Goal: Information Seeking & Learning: Learn about a topic

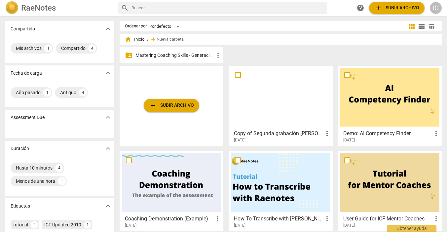
click at [196, 54] on p "Mastering Coaching Skills - Generación 31" at bounding box center [174, 55] width 79 height 7
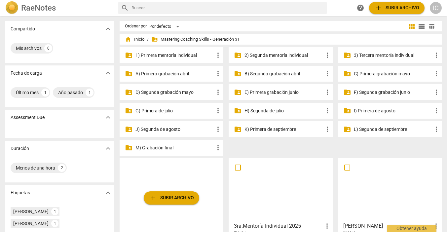
click at [362, 113] on p "I) Primera [PERSON_NAME]" at bounding box center [393, 110] width 79 height 7
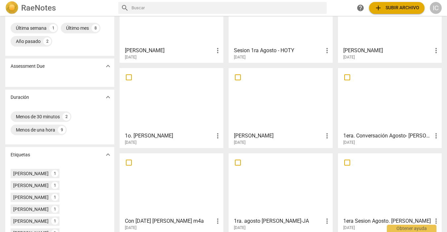
scroll to position [65, 0]
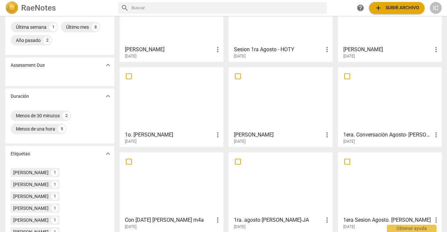
click at [183, 170] on div at bounding box center [171, 184] width 99 height 58
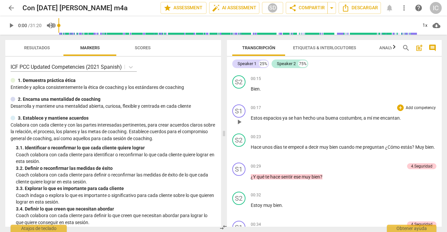
scroll to position [27, 0]
click at [382, 166] on p "Add competency" at bounding box center [388, 166] width 31 height 6
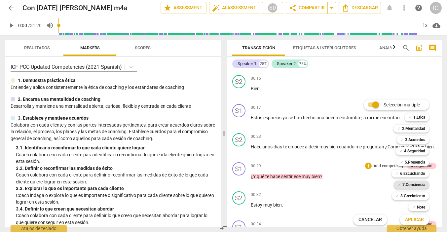
click at [417, 184] on b "7.Conciencia" at bounding box center [413, 185] width 23 height 8
click at [418, 218] on span "Aplicar" at bounding box center [414, 219] width 19 height 7
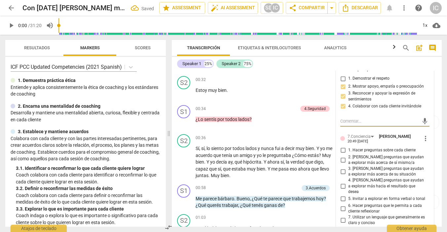
scroll to position [147, 0]
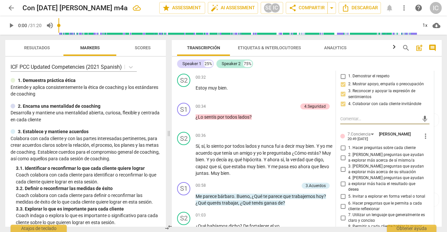
click at [341, 145] on input "1. Hacer preguntas sobre cada cliente" at bounding box center [343, 148] width 11 height 8
checkbox input "true"
click at [343, 155] on input "2. [PERSON_NAME] preguntas que ayudan a explorar más acerca de sí mismo/a" at bounding box center [343, 158] width 11 height 8
checkbox input "true"
click at [342, 202] on input "6. Hacer preguntas que le permita a cada cliente reflexionar" at bounding box center [343, 206] width 11 height 8
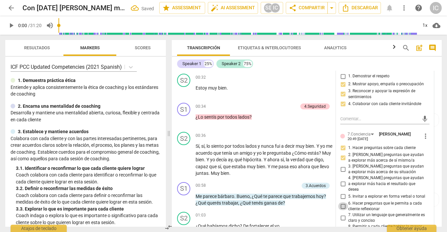
checkbox input "true"
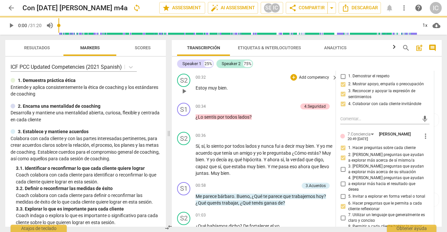
click at [282, 97] on div "S2 play_arrow pause 00:32 + Add competency keyboard_arrow_right Estoy muy bien ." at bounding box center [307, 85] width 270 height 29
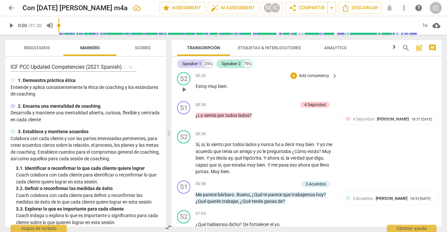
scroll to position [149, 0]
click at [270, 104] on p "Add competency" at bounding box center [281, 104] width 31 height 6
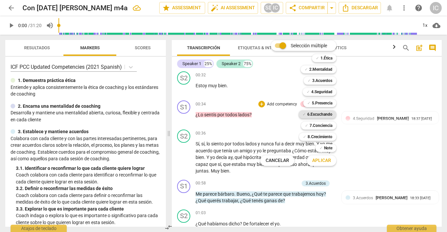
click at [317, 115] on b "6.Escuchando" at bounding box center [319, 114] width 25 height 8
click at [322, 160] on span "Aplicar" at bounding box center [321, 160] width 19 height 7
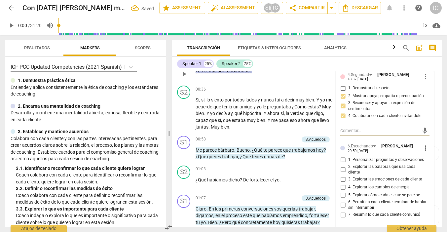
scroll to position [196, 0]
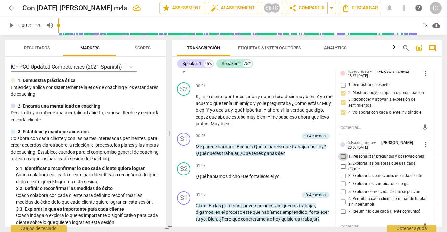
click at [342, 154] on input "1. Personalizar preguntas y observaciones" at bounding box center [343, 157] width 11 height 8
checkbox input "true"
click at [342, 173] on input "3. Explorar las emociones de cada cliente" at bounding box center [343, 176] width 11 height 8
checkbox input "true"
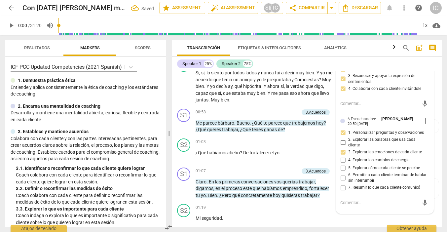
scroll to position [221, 0]
click at [340, 165] on input "5. Explorar cómo cada cliente se percibe" at bounding box center [343, 168] width 11 height 8
checkbox input "true"
click at [273, 109] on p "Add competency" at bounding box center [283, 112] width 31 height 6
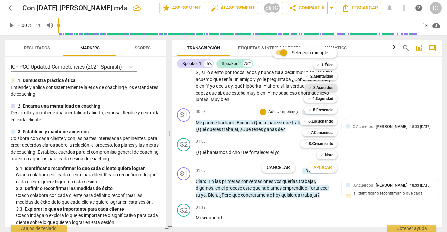
click at [323, 89] on b "3.Acuerdos" at bounding box center [323, 88] width 20 height 8
click at [325, 167] on span "Aplicar" at bounding box center [322, 167] width 19 height 7
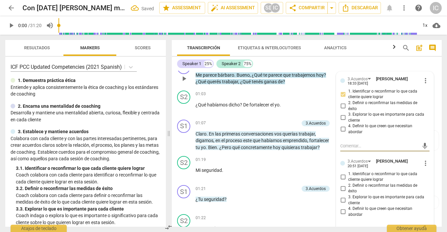
scroll to position [271, 0]
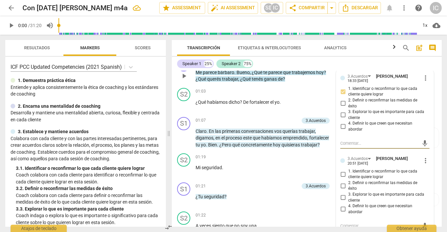
drag, startPoint x: 342, startPoint y: 169, endPoint x: 343, endPoint y: 172, distance: 3.6
click at [342, 170] on input "1. Identificar o reconfirmar lo que cada cliente quiere lograr" at bounding box center [343, 174] width 11 height 8
checkbox input "true"
click at [344, 205] on input "4. Definir lo que creen que necesitan abordar" at bounding box center [343, 209] width 11 height 8
checkbox input "true"
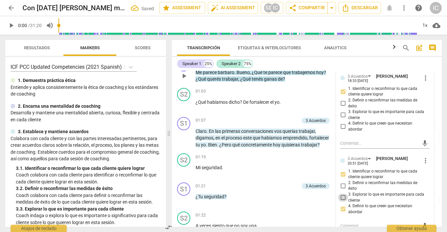
click at [344, 194] on input "3. Explorar lo que es importante para cada cliente" at bounding box center [343, 198] width 11 height 8
checkbox input "true"
click at [343, 205] on input "4. Definir lo que creen que necesitan abordar" at bounding box center [343, 209] width 11 height 8
checkbox input "false"
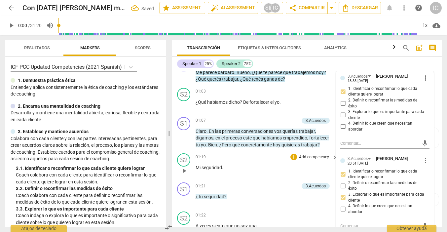
click at [263, 167] on p "Mi seguridad ." at bounding box center [265, 167] width 139 height 7
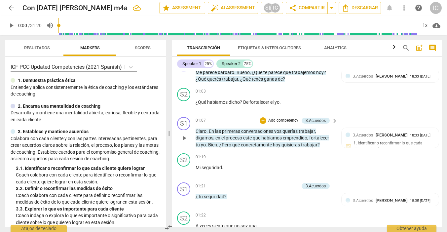
click at [286, 118] on p "Add competency" at bounding box center [283, 121] width 31 height 6
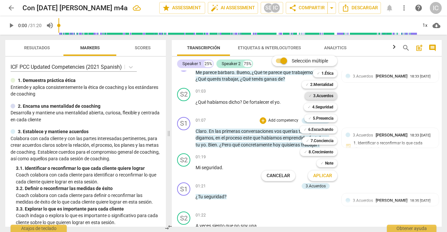
click at [320, 98] on b "3.Acuerdos" at bounding box center [323, 96] width 20 height 8
click at [321, 178] on span "Aplicar" at bounding box center [322, 175] width 19 height 7
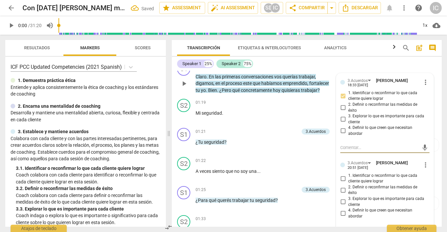
scroll to position [335, 0]
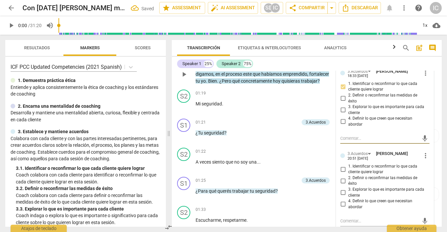
click at [343, 165] on input "1. Identificar o reconfirmar lo que cada cliente quiere lograr" at bounding box center [343, 169] width 11 height 8
checkbox input "true"
click at [342, 189] on input "3. Explorar lo que es importante para cada cliente" at bounding box center [343, 193] width 11 height 8
checkbox input "true"
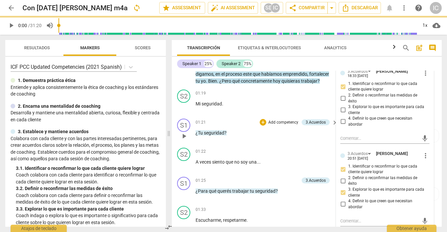
click at [275, 140] on div "S1 play_arrow pause 01:21 + Add competency 3.Acuerdos keyboard_arrow_right ¿Tu …" at bounding box center [307, 130] width 270 height 29
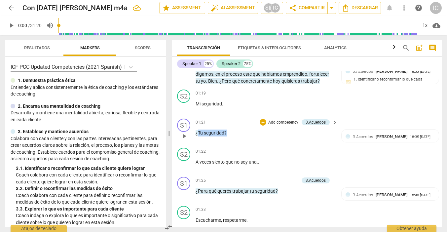
drag, startPoint x: 234, startPoint y: 130, endPoint x: 198, endPoint y: 130, distance: 36.0
click at [198, 130] on p "¿Tu seguridad ?" at bounding box center [265, 132] width 139 height 7
click at [277, 120] on p "Add competency" at bounding box center [283, 123] width 31 height 6
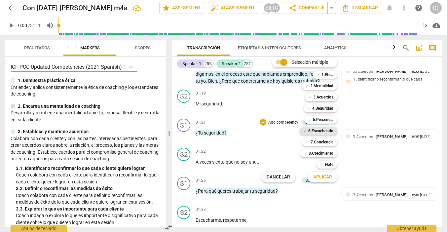
click at [325, 133] on b "6.Escuchando" at bounding box center [320, 131] width 25 height 8
click at [323, 177] on span "Aplicar" at bounding box center [322, 177] width 19 height 7
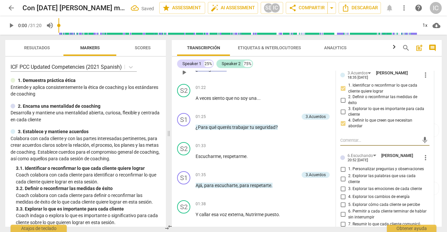
scroll to position [401, 0]
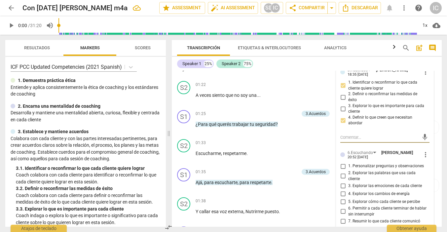
click at [342, 162] on input "1. Personalizar preguntas y observaciones" at bounding box center [343, 166] width 11 height 8
checkbox input "true"
click at [340, 172] on input "2. Explorar las palabras que usa cada cliente" at bounding box center [343, 176] width 11 height 8
checkbox input "true"
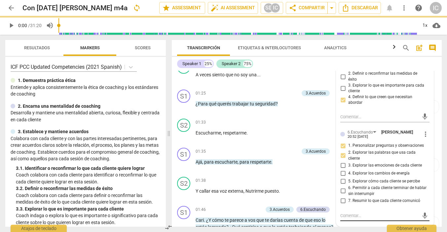
scroll to position [422, 0]
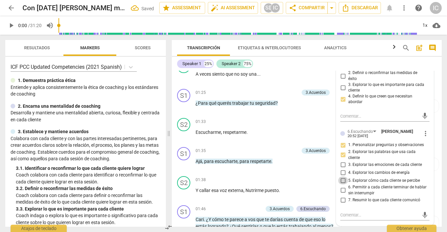
click at [342, 176] on input "5. Explorar cómo cada cliente se percibe" at bounding box center [343, 180] width 11 height 8
checkbox input "true"
click at [268, 120] on div "01:33 + Add competency keyboard_arrow_right" at bounding box center [267, 121] width 143 height 7
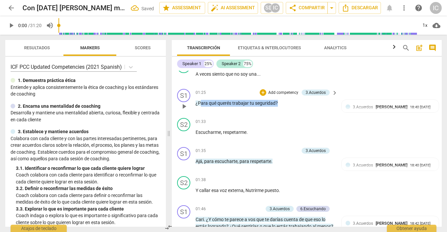
drag, startPoint x: 280, startPoint y: 102, endPoint x: 200, endPoint y: 99, distance: 80.0
click at [200, 100] on p "¿Para qué querés trabajar tu seguridad ?" at bounding box center [265, 103] width 139 height 7
click at [268, 90] on p "Add competency" at bounding box center [283, 93] width 31 height 6
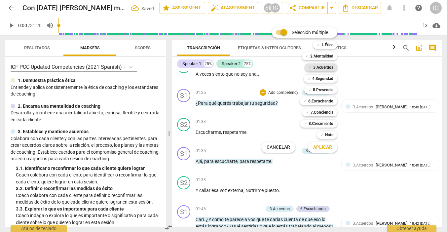
click at [323, 65] on b "3.Acuerdos" at bounding box center [323, 67] width 20 height 8
click at [327, 146] on span "Aplicar" at bounding box center [322, 147] width 19 height 7
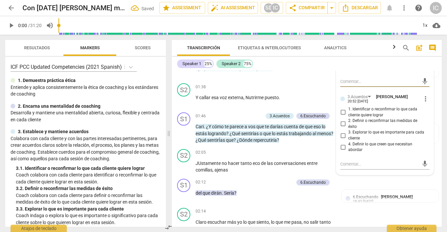
scroll to position [516, 0]
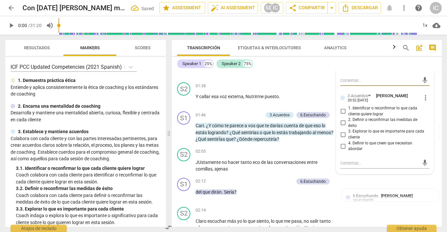
click at [343, 107] on input "1. Identificar o reconfirmar lo que cada cliente quiere lograr" at bounding box center [343, 111] width 11 height 8
checkbox input "true"
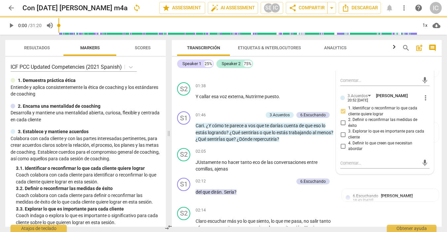
click at [341, 142] on input "4. Definir lo que creen que necesitan abordar" at bounding box center [343, 146] width 11 height 8
checkbox input "true"
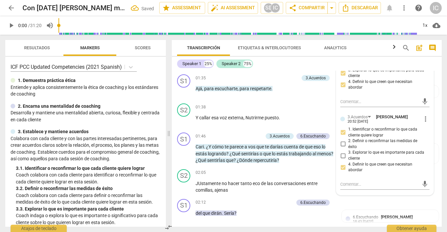
scroll to position [494, 0]
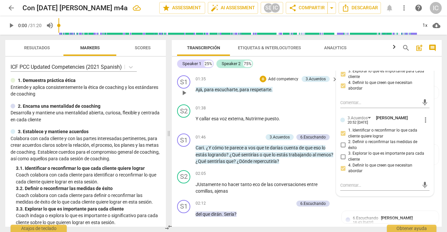
click at [258, 97] on div "S1 play_arrow pause 01:35 + Add competency 3.Acuerdos keyboard_arrow_right Ajá …" at bounding box center [307, 87] width 270 height 29
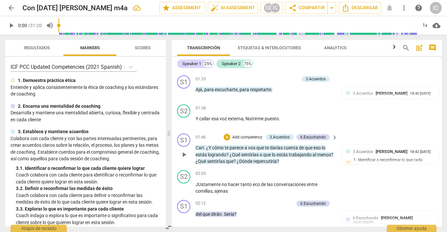
click at [254, 135] on p "Add competency" at bounding box center [247, 137] width 31 height 6
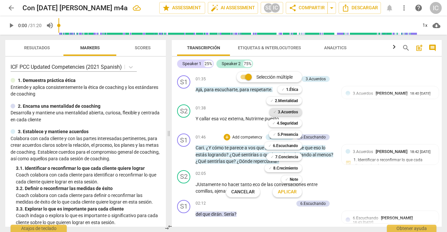
click at [284, 112] on b "3.Acuerdos" at bounding box center [288, 112] width 20 height 8
click at [290, 193] on span "Aplicar" at bounding box center [287, 192] width 19 height 7
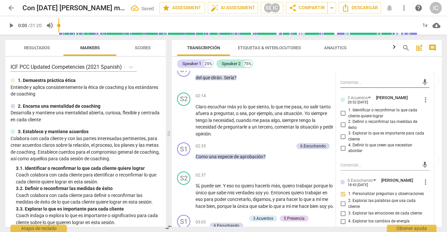
scroll to position [632, 0]
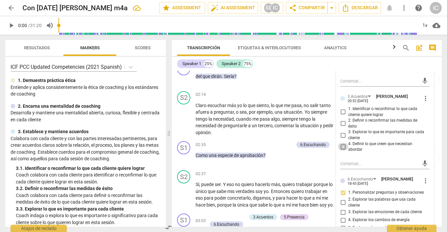
click at [345, 143] on input "4. Definir lo que creen que necesitan abordar" at bounding box center [343, 147] width 11 height 8
checkbox input "true"
click at [341, 120] on input "2. Definir o reconfirmar las medidas de éxito" at bounding box center [343, 124] width 11 height 8
checkbox input "true"
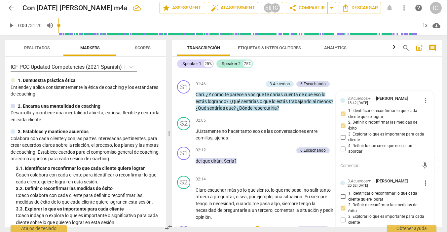
scroll to position [515, 0]
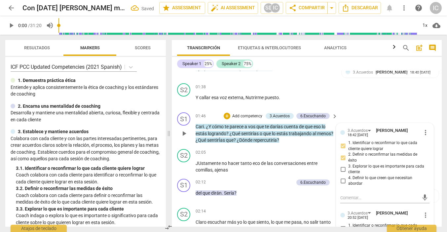
click at [245, 113] on p "Add competency" at bounding box center [247, 116] width 31 height 6
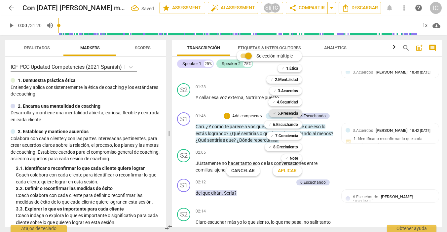
click at [293, 111] on b "5.Presencia" at bounding box center [287, 113] width 20 height 8
click at [289, 171] on span "Aplicar" at bounding box center [287, 170] width 19 height 7
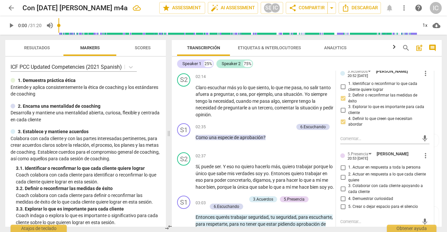
scroll to position [658, 0]
click at [342, 194] on input "4. Demuestrar curiosidad" at bounding box center [343, 198] width 11 height 8
checkbox input "true"
click at [342, 184] on input "3. Colaborar con cada cliente apoyando a cada cliente" at bounding box center [343, 188] width 11 height 8
checkbox input "true"
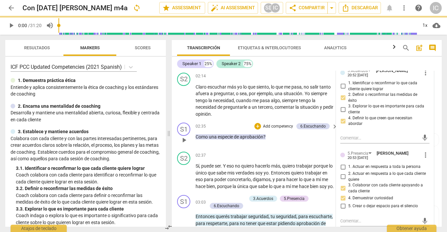
click at [246, 120] on div "S1 play_arrow pause 02:35 + Add competency 6.Escuchando keyboard_arrow_right Co…" at bounding box center [307, 134] width 270 height 29
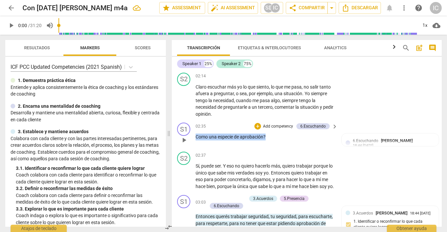
drag, startPoint x: 284, startPoint y: 130, endPoint x: 195, endPoint y: 130, distance: 89.8
click at [195, 130] on div "S1 play_arrow pause 02:35 + Add competency 6.Escuchando keyboard_arrow_right Co…" at bounding box center [307, 134] width 270 height 29
click at [263, 124] on p "Add competency" at bounding box center [277, 127] width 31 height 6
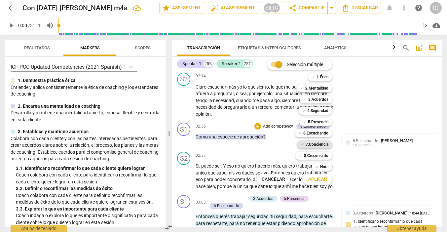
click at [320, 145] on b "7.Conciencia" at bounding box center [316, 144] width 23 height 8
click at [319, 176] on span "Aplicar" at bounding box center [317, 179] width 19 height 7
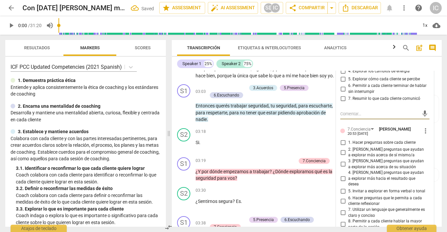
scroll to position [769, 0]
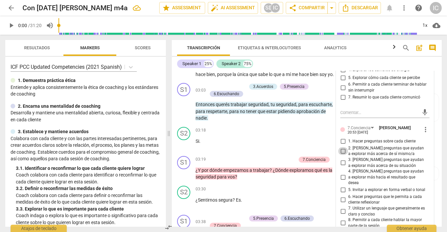
click at [342, 147] on input "2. [PERSON_NAME] preguntas que ayudan a explorar más acerca de sí mismo/a" at bounding box center [343, 151] width 11 height 8
checkbox input "true"
click at [340, 196] on input "6. Hacer preguntas que le permita a cada cliente reflexionar" at bounding box center [343, 200] width 11 height 8
checkbox input "true"
click at [270, 139] on p "Si ." at bounding box center [265, 141] width 139 height 7
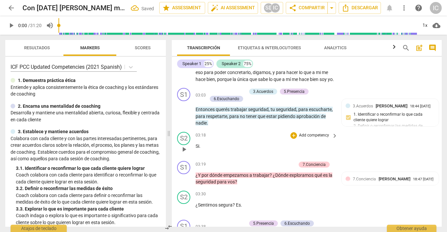
scroll to position [763, 0]
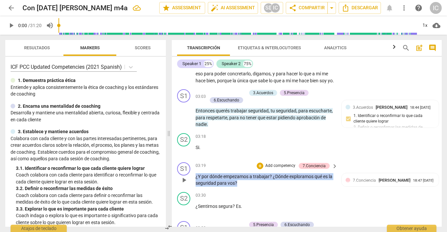
drag, startPoint x: 259, startPoint y: 183, endPoint x: 191, endPoint y: 178, distance: 67.9
click at [191, 178] on div "S1 play_arrow pause 03:19 + Add competency 7.Conciencia keyboard_arrow_right ¿Y…" at bounding box center [307, 175] width 270 height 30
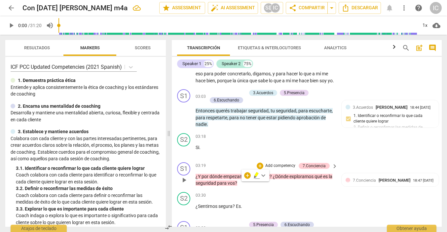
click at [281, 166] on p "Add competency" at bounding box center [280, 166] width 31 height 6
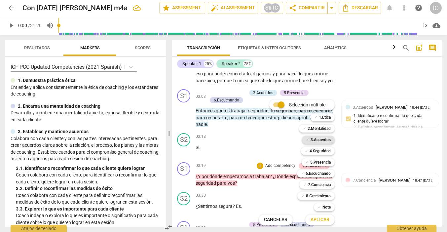
click at [318, 138] on b "3.Acuerdos" at bounding box center [320, 140] width 20 height 8
click at [325, 219] on span "Aplicar" at bounding box center [319, 219] width 19 height 7
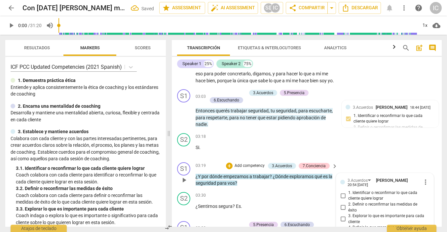
scroll to position [861, 0]
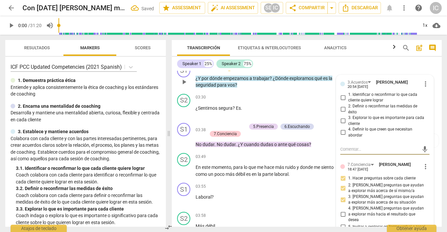
click at [342, 132] on input "4. Definir lo que creen que necesitan abordar" at bounding box center [343, 132] width 11 height 8
checkbox input "true"
click at [343, 121] on input "3. Explorar lo que es importante para cada cliente" at bounding box center [343, 121] width 11 height 8
checkbox input "true"
click at [274, 201] on div "03:55 + Add competency keyboard_arrow_right Laboral ?" at bounding box center [267, 195] width 143 height 24
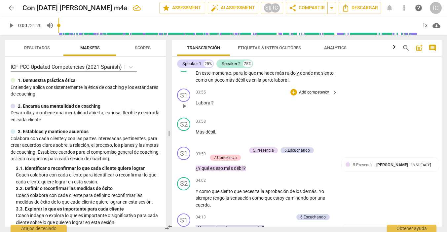
scroll to position [956, 0]
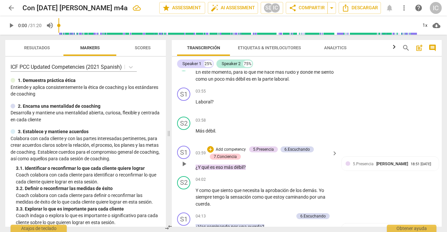
click at [241, 149] on p "Add competency" at bounding box center [230, 150] width 31 height 6
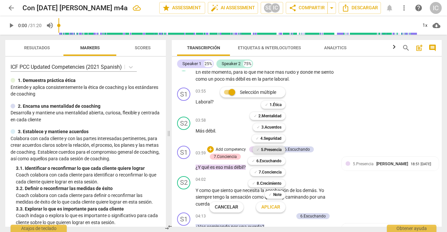
click at [268, 149] on b "5.Presencia" at bounding box center [271, 150] width 20 height 8
click at [272, 207] on span "Aplicar" at bounding box center [270, 207] width 19 height 7
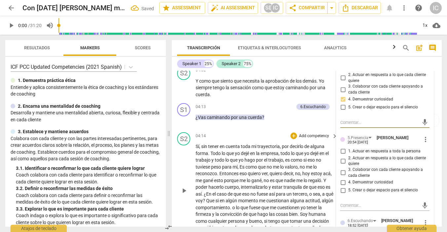
scroll to position [1066, 0]
click at [342, 179] on input "4. Demuestrar curiosidad" at bounding box center [343, 182] width 11 height 8
checkbox input "true"
click at [342, 169] on input "3. Colaborar con cada cliente apoyando a cada cliente" at bounding box center [343, 172] width 11 height 8
checkbox input "true"
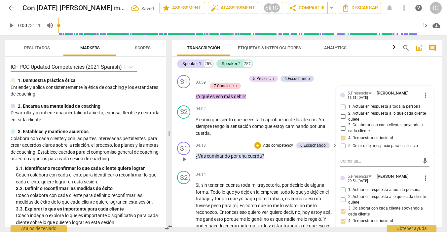
scroll to position [1028, 0]
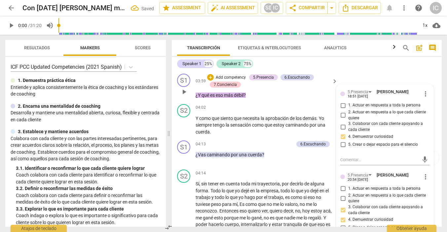
click at [255, 95] on p "¿Y qué es eso más débil ?" at bounding box center [265, 95] width 139 height 7
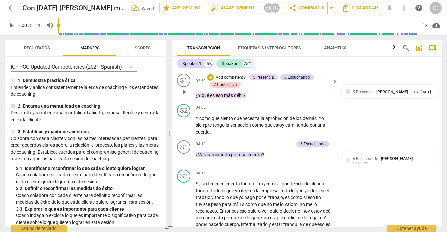
click at [237, 78] on p "Add competency" at bounding box center [230, 78] width 31 height 6
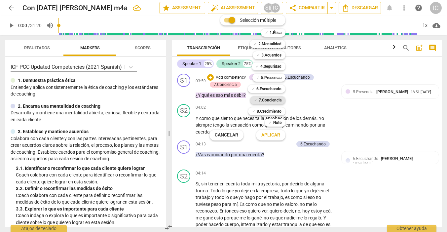
click at [277, 100] on b "7.Conciencia" at bounding box center [270, 100] width 23 height 8
click at [282, 135] on button "Aplicar" at bounding box center [270, 135] width 29 height 12
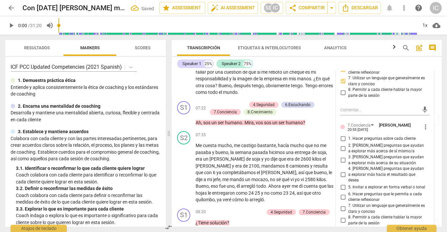
scroll to position [1396, 0]
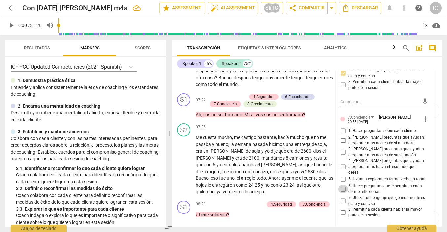
click at [340, 185] on input "6. Hacer preguntas que le permita a cada cliente reflexionar" at bounding box center [343, 189] width 11 height 8
checkbox input "true"
click at [341, 148] on input "3. [PERSON_NAME] preguntas que ayudan a explorar más acerca de su situación" at bounding box center [343, 152] width 11 height 8
checkbox input "true"
click at [252, 130] on div "07:35 + Add competency keyboard_arrow_right" at bounding box center [267, 126] width 143 height 7
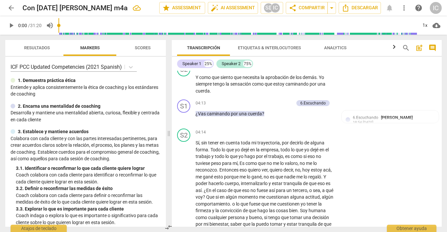
scroll to position [1069, 0]
drag, startPoint x: 289, startPoint y: 112, endPoint x: 203, endPoint y: 106, distance: 86.4
click at [203, 106] on div "04:13 + Add competency 6.Escuchando keyboard_arrow_right ¿Vas caminando por una…" at bounding box center [267, 112] width 143 height 24
click at [261, 104] on div "+ Add competency" at bounding box center [273, 103] width 39 height 7
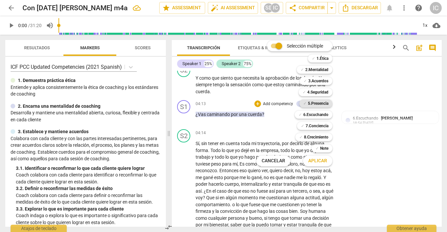
click at [320, 103] on b "5.Presencia" at bounding box center [318, 103] width 20 height 8
click at [314, 160] on span "Aplicar" at bounding box center [317, 161] width 19 height 7
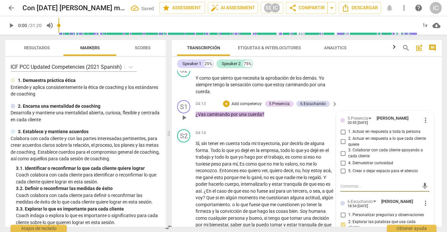
click at [340, 162] on input "4. Demuestrar curiosidad" at bounding box center [343, 163] width 11 height 8
checkbox input "true"
click at [342, 170] on input "5. Crear o dejar espacio para el silencio" at bounding box center [343, 171] width 11 height 8
checkbox input "true"
click at [292, 120] on div "04:13 + Add competency 5.Presencia 6.Escuchando keyboard_arrow_right ¿Vas camin…" at bounding box center [267, 112] width 143 height 24
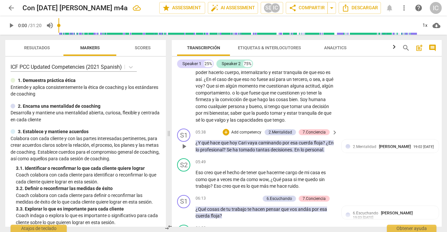
scroll to position [1181, 0]
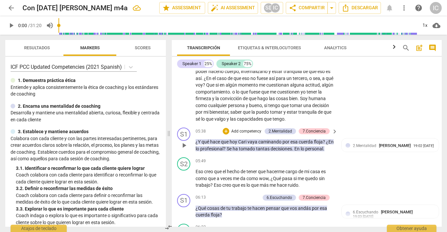
click at [255, 134] on p "Add competency" at bounding box center [246, 131] width 31 height 6
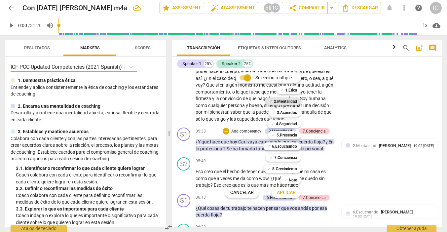
click at [280, 103] on b "2.Mentalidad" at bounding box center [285, 101] width 23 height 8
click at [291, 136] on b "5.Presencia" at bounding box center [286, 135] width 20 height 8
click at [290, 192] on span "Aplicar" at bounding box center [286, 192] width 19 height 7
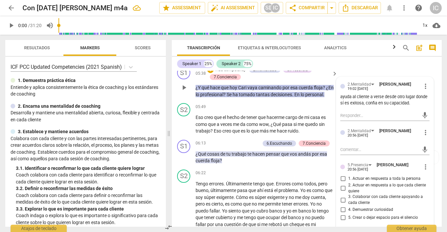
scroll to position [1243, 0]
click at [424, 135] on span "more_vert" at bounding box center [425, 132] width 8 height 8
click at [428, 146] on li "Borrar" at bounding box center [430, 147] width 23 height 13
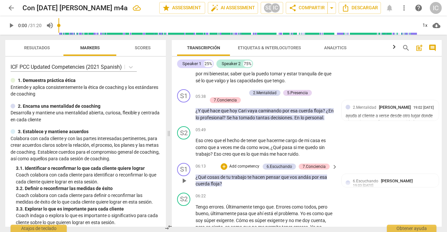
scroll to position [1172, 0]
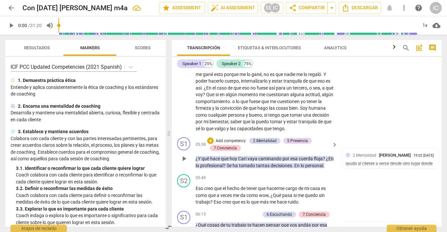
click at [232, 143] on p "Add competency" at bounding box center [230, 141] width 31 height 6
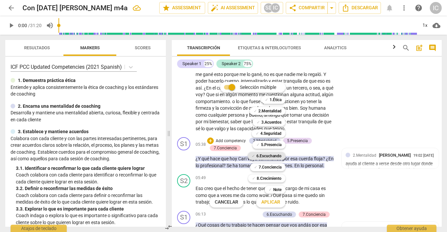
click at [273, 159] on b "6.Escuchando" at bounding box center [268, 156] width 25 height 8
click at [274, 203] on span "Aplicar" at bounding box center [270, 202] width 19 height 7
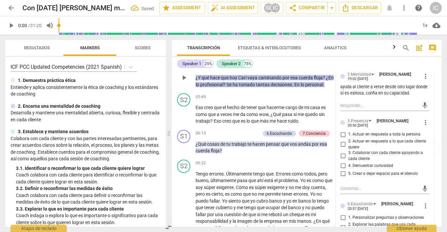
scroll to position [1254, 0]
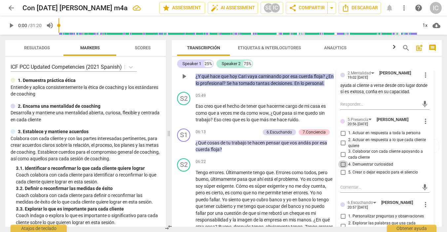
click at [342, 167] on input "4. Demuestrar curiosidad" at bounding box center [343, 164] width 11 height 8
checkbox input "true"
click at [343, 157] on input "3. Colaborar con cada cliente apoyando a cada cliente" at bounding box center [343, 155] width 11 height 8
checkbox input "true"
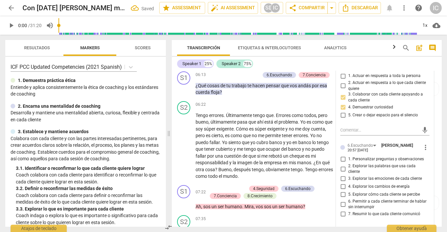
scroll to position [1311, 0]
click at [343, 194] on input "5. Explorar cómo cada cliente se percibe" at bounding box center [343, 195] width 11 height 8
checkbox input "true"
click at [342, 178] on input "3. Explorar las emociones de cada cliente" at bounding box center [343, 179] width 11 height 8
checkbox input "true"
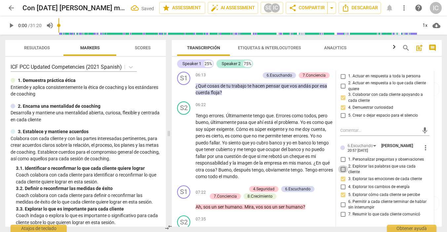
click at [345, 168] on input "2. Explorar las palabras que usa cada cliente" at bounding box center [343, 169] width 11 height 8
checkbox input "true"
click at [344, 159] on input "1. Personalizar preguntas y observaciones" at bounding box center [343, 160] width 11 height 8
checkbox input "true"
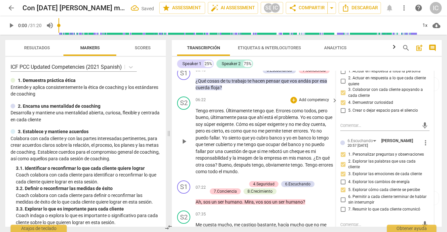
click at [262, 104] on div "06:22 + Add competency keyboard_arrow_right" at bounding box center [267, 99] width 143 height 7
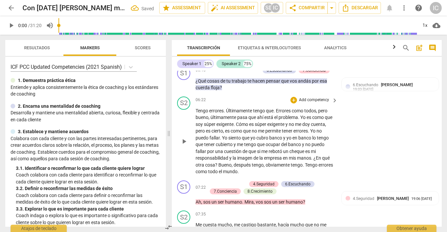
scroll to position [1318, 0]
click at [239, 73] on p "Add competency" at bounding box center [244, 70] width 31 height 6
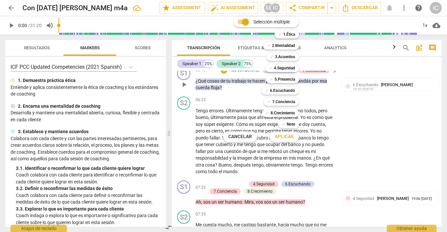
scroll to position [1316, 0]
click at [286, 104] on b "7.Conciencia" at bounding box center [283, 102] width 23 height 8
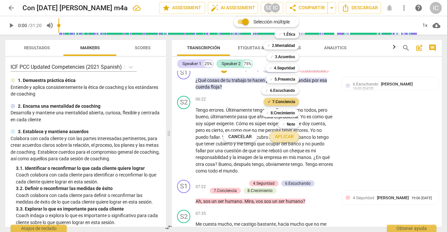
click at [287, 136] on span "Aplicar" at bounding box center [284, 136] width 19 height 7
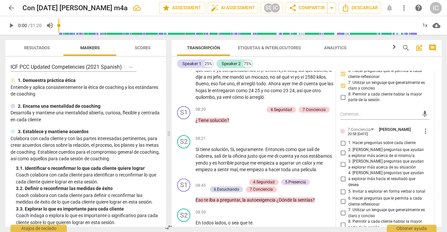
scroll to position [1498, 0]
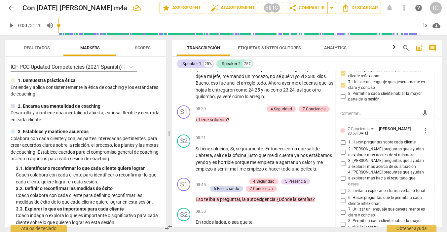
click at [346, 142] on input "1. Hacer preguntas sobre cada cliente" at bounding box center [343, 142] width 11 height 8
checkbox input "true"
click at [345, 150] on input "2. [PERSON_NAME] preguntas que ayudan a explorar más acerca de sí mismo/a" at bounding box center [343, 152] width 11 height 8
checkbox input "true"
click at [344, 164] on input "3. [PERSON_NAME] preguntas que ayudan a explorar más acerca de su situación" at bounding box center [343, 164] width 11 height 8
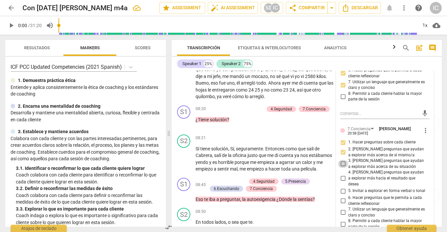
checkbox input "true"
click at [344, 197] on input "6. Hacer preguntas que le permita a cada cliente reflexionar" at bounding box center [343, 201] width 11 height 8
checkbox input "true"
click at [255, 123] on p "¿Tiene solución ?" at bounding box center [265, 119] width 139 height 7
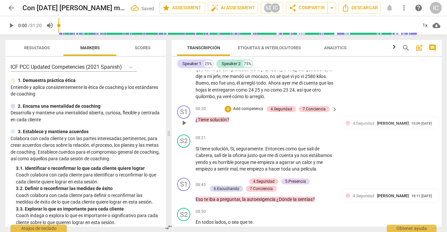
click at [250, 112] on p "Add competency" at bounding box center [247, 109] width 31 height 6
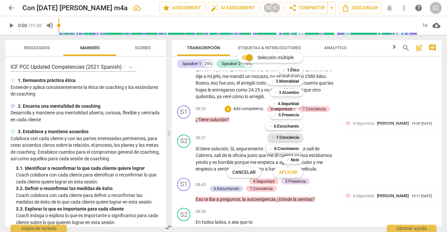
click at [281, 138] on b "7.Conciencia" at bounding box center [287, 137] width 23 height 8
click at [288, 174] on span "Aplicar" at bounding box center [288, 172] width 19 height 7
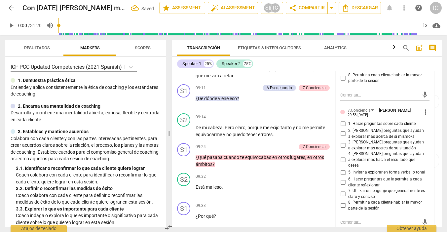
scroll to position [1712, 0]
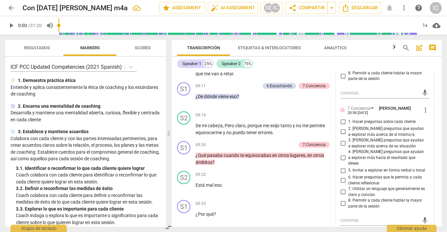
click at [343, 119] on input "1. Hacer preguntas sobre cada cliente" at bounding box center [343, 122] width 11 height 8
checkbox input "true"
click at [343, 128] on input "2. [PERSON_NAME] preguntas que ayudan a explorar más acerca de sí mismo/a" at bounding box center [343, 132] width 11 height 8
checkbox input "true"
click at [344, 139] on input "3. [PERSON_NAME] preguntas que ayudan a explorar más acerca de su situación" at bounding box center [343, 143] width 11 height 8
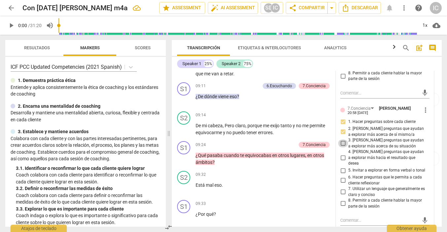
checkbox input "true"
click at [343, 128] on input "2. [PERSON_NAME] preguntas que ayudan a explorar más acerca de sí mismo/a" at bounding box center [343, 132] width 11 height 8
click at [341, 128] on input "2. [PERSON_NAME] preguntas que ayudan a explorar más acerca de sí mismo/a" at bounding box center [343, 132] width 11 height 8
checkbox input "false"
click at [342, 120] on input "1. Hacer preguntas sobre cada cliente" at bounding box center [343, 122] width 11 height 8
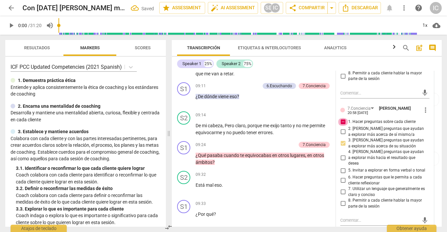
click at [342, 120] on input "1. Hacer preguntas sobre cada cliente" at bounding box center [343, 122] width 11 height 8
checkbox input "false"
click at [342, 176] on input "6. Hacer preguntas que le permita a cada cliente reflexionar" at bounding box center [343, 180] width 11 height 8
checkbox input "true"
click at [271, 100] on p "¿De dónde viene eso ?" at bounding box center [265, 96] width 139 height 7
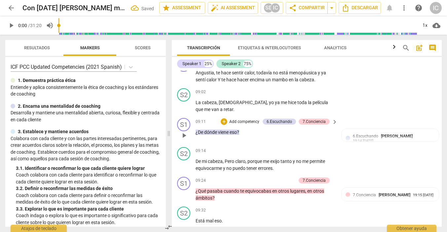
scroll to position [1664, 0]
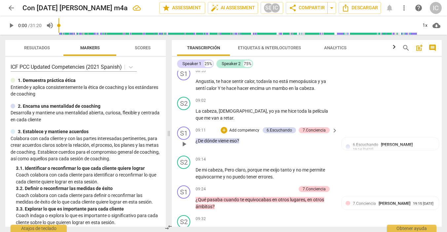
click at [245, 133] on p "Add competency" at bounding box center [244, 130] width 31 height 6
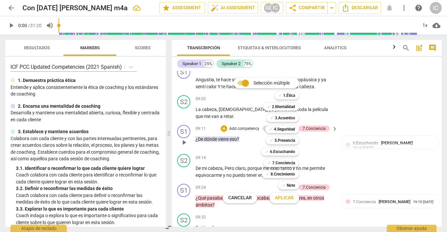
scroll to position [1669, 0]
click at [281, 128] on b "4.Seguridad" at bounding box center [284, 129] width 21 height 8
click at [288, 199] on span "Aplicar" at bounding box center [284, 198] width 19 height 7
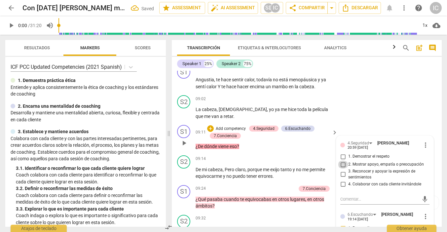
drag, startPoint x: 340, startPoint y: 172, endPoint x: 336, endPoint y: 175, distance: 5.0
click at [340, 168] on input "2. Mostrar apoyo, empatía o preocupación" at bounding box center [343, 165] width 11 height 8
checkbox input "true"
click at [342, 188] on input "4. Colaborar con cada cliente invitándole" at bounding box center [343, 184] width 11 height 8
checkbox input "true"
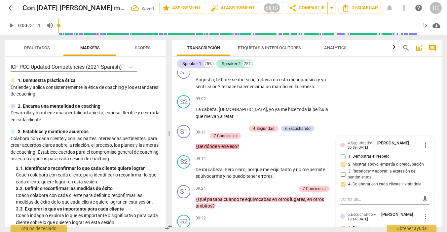
click at [281, 150] on p "¿De dónde viene eso ?" at bounding box center [265, 146] width 139 height 7
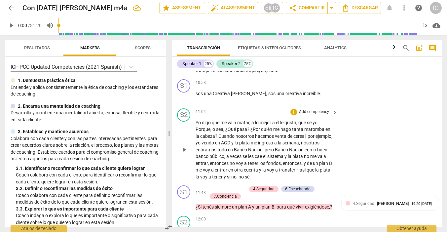
scroll to position [1989, 0]
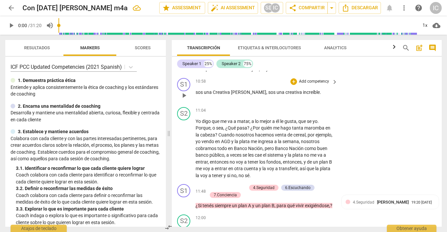
click at [309, 85] on p "Add competency" at bounding box center [313, 82] width 31 height 6
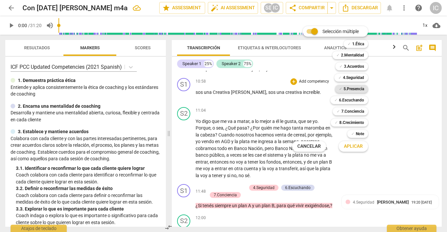
click at [346, 89] on b "5.Presencia" at bounding box center [353, 89] width 20 height 8
click at [352, 145] on span "Aplicar" at bounding box center [353, 146] width 19 height 7
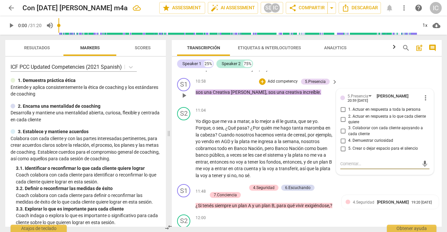
click at [342, 135] on input "3. Colaborar con cada cliente apoyando a cada cliente" at bounding box center [343, 131] width 11 height 8
checkbox input "true"
click at [273, 85] on p "Add competency" at bounding box center [282, 82] width 31 height 6
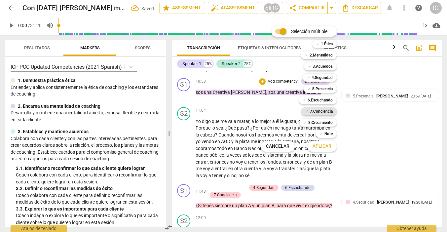
click at [321, 110] on b "7.Conciencia" at bounding box center [321, 111] width 23 height 8
click at [326, 147] on span "Aplicar" at bounding box center [321, 146] width 19 height 7
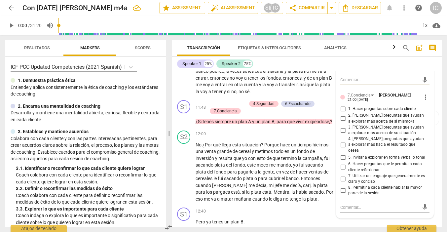
scroll to position [2075, 0]
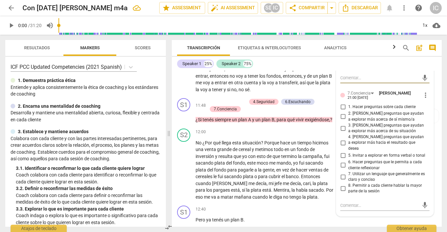
click at [342, 154] on input "5. Invitar a explorar en forma verbal o tonal" at bounding box center [343, 155] width 11 height 8
checkbox input "true"
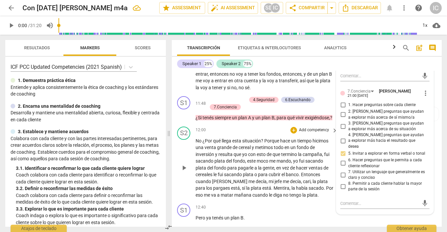
click at [259, 137] on div "S2 play_arrow pause 12:00 + Add competency keyboard_arrow_right No ¿Por qué lle…" at bounding box center [307, 162] width 270 height 77
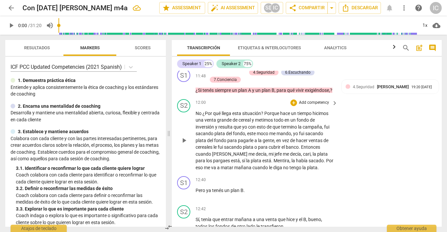
scroll to position [2105, 0]
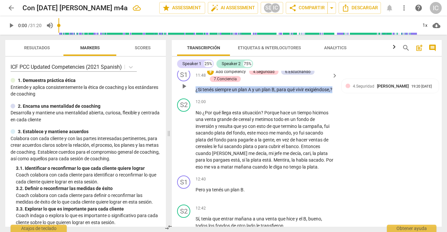
drag, startPoint x: 233, startPoint y: 104, endPoint x: 193, endPoint y: 96, distance: 40.9
click at [193, 96] on div "S1 play_arrow pause 11:48 + Add competency 4.Seguridad 6.Escuchando 7.Concienci…" at bounding box center [307, 80] width 270 height 30
click at [229, 75] on p "Add competency" at bounding box center [230, 72] width 31 height 6
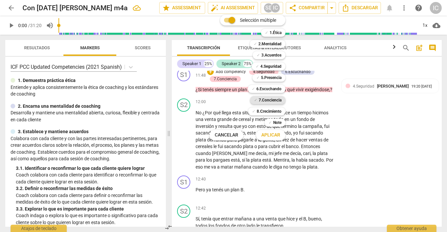
click at [270, 102] on b "7.Conciencia" at bounding box center [270, 100] width 23 height 8
click at [273, 132] on span "Aplicar" at bounding box center [270, 135] width 19 height 7
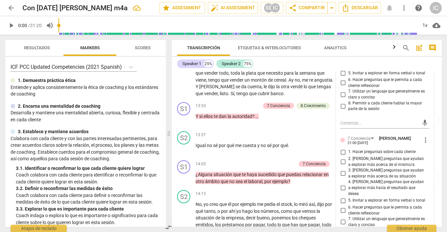
scroll to position [2382, 0]
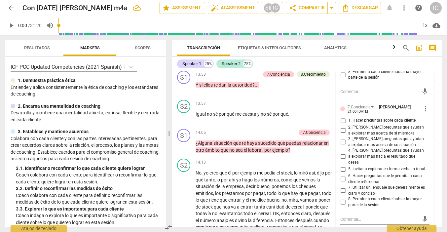
click at [350, 118] on span "1. Hacer preguntas sobre cada cliente" at bounding box center [381, 121] width 67 height 6
click at [348, 117] on input "1. Hacer preguntas sobre cada cliente" at bounding box center [343, 121] width 11 height 8
checkbox input "true"
click at [351, 125] on span "2. [PERSON_NAME] preguntas que ayudan a explorar más acerca de sí mismo/a" at bounding box center [387, 131] width 79 height 12
click at [348, 126] on input "2. [PERSON_NAME] preguntas que ayudan a explorar más acerca de sí mismo/a" at bounding box center [343, 130] width 11 height 8
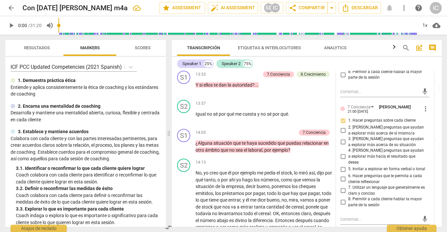
checkbox input "true"
click at [342, 138] on input "3. [PERSON_NAME] preguntas que ayudan a explorar más acerca de su situación" at bounding box center [343, 142] width 11 height 8
checkbox input "true"
click at [339, 175] on input "6. Hacer preguntas que le permita a cada cliente reflexionar" at bounding box center [343, 179] width 11 height 8
checkbox input "true"
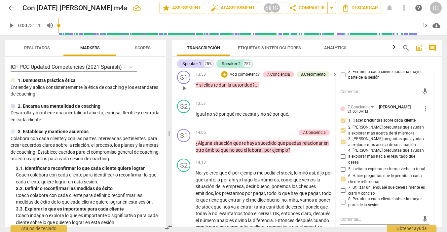
click at [294, 94] on div "13:53 + Add competency 7.Conciencia 8.Сrecimiento keyboard_arrow_right Y si ell…" at bounding box center [267, 83] width 143 height 24
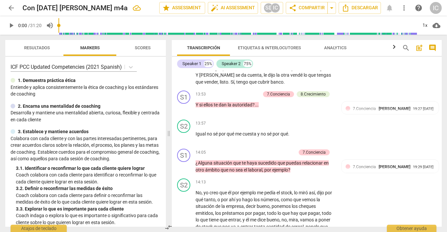
scroll to position [2363, 0]
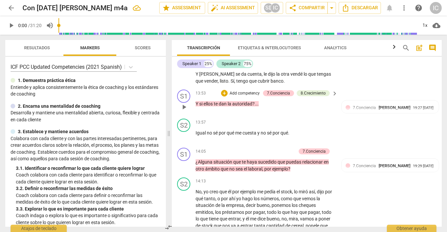
click at [252, 96] on p "Add competency" at bounding box center [244, 93] width 31 height 6
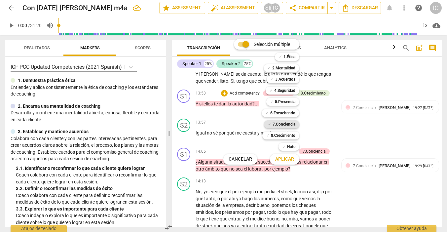
click at [290, 124] on b "7.Conciencia" at bounding box center [283, 124] width 23 height 8
click at [287, 161] on span "Aplicar" at bounding box center [284, 159] width 19 height 7
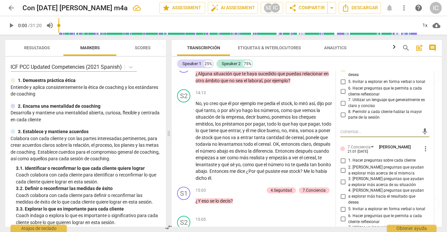
scroll to position [2480, 0]
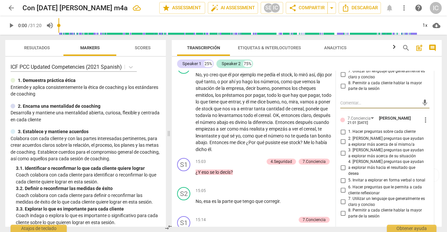
click at [341, 141] on input "2. [PERSON_NAME] preguntas que ayudan a explorar más acerca de sí mismo/a" at bounding box center [343, 142] width 11 height 8
checkbox input "true"
click at [343, 152] on input "3. [PERSON_NAME] preguntas que ayudan a explorar más acerca de su situación" at bounding box center [343, 153] width 11 height 8
checkbox input "true"
click at [344, 186] on input "6. Hacer preguntas que le permita a cada cliente reflexionar" at bounding box center [343, 190] width 11 height 8
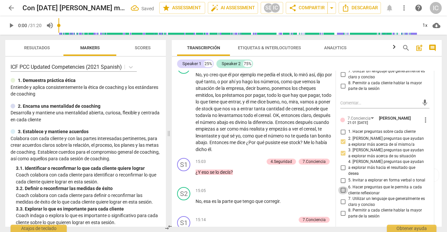
checkbox input "true"
click at [307, 182] on div "15:03 + Add competency 4.Seguridad 7.Conciencia keyboard_arrow_right ¿Y eso se …" at bounding box center [267, 170] width 143 height 24
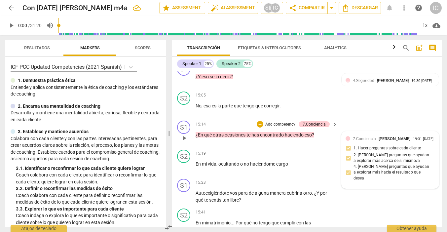
scroll to position [0, 0]
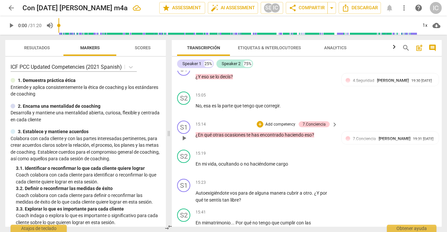
click at [281, 127] on p "Add competency" at bounding box center [280, 125] width 31 height 6
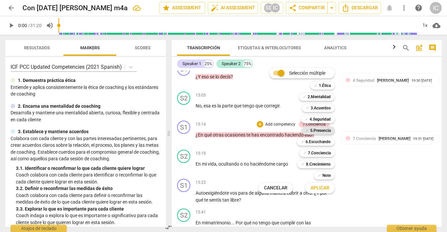
click at [321, 129] on b "5.Presencia" at bounding box center [320, 130] width 20 height 8
click at [321, 188] on span "Aplicar" at bounding box center [319, 188] width 19 height 7
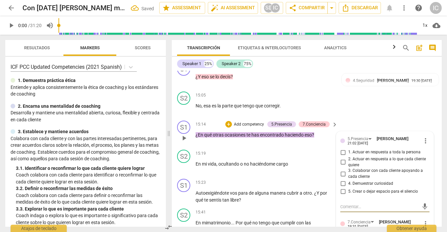
click at [345, 188] on input "4. Demuestrar curiosidad" at bounding box center [343, 184] width 11 height 8
checkbox input "true"
click at [349, 177] on span "3. Colaborar con cada cliente apoyando a cada cliente" at bounding box center [387, 174] width 79 height 12
click at [348, 177] on input "3. Colaborar con cada cliente apoyando a cada cliente" at bounding box center [343, 174] width 11 height 8
checkbox input "true"
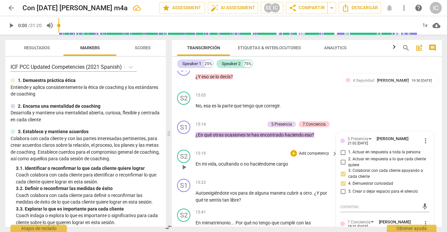
click at [279, 156] on div "15:19 + Add competency keyboard_arrow_right" at bounding box center [267, 153] width 143 height 7
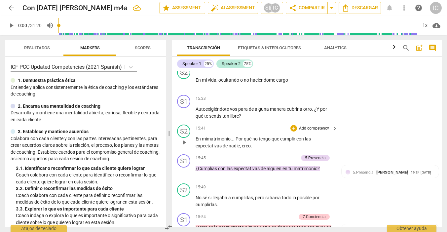
scroll to position [2661, 0]
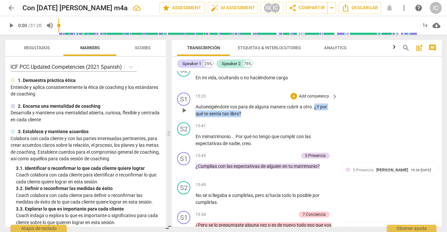
drag, startPoint x: 314, startPoint y: 113, endPoint x: 324, endPoint y: 121, distance: 12.7
click at [324, 117] on p "Autoexigiéndote vos para de alguna manera cubrir a otro . ¿Y por qué te sentís …" at bounding box center [265, 110] width 139 height 14
click at [307, 99] on p "Add competency" at bounding box center [313, 96] width 31 height 6
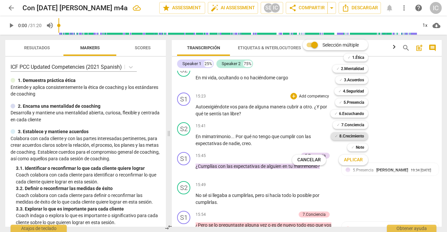
click at [350, 137] on b "8.Сrecimiento" at bounding box center [351, 136] width 25 height 8
click at [351, 160] on span "Aplicar" at bounding box center [353, 160] width 19 height 7
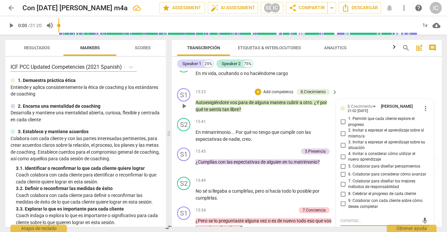
scroll to position [0, 0]
click at [340, 208] on input "9. Colaborar con cada cliente sobre cómo desea completar" at bounding box center [343, 204] width 11 height 8
checkbox input "true"
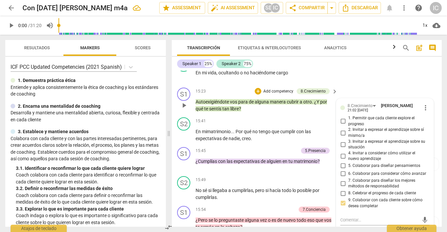
scroll to position [0, 0]
click at [343, 168] on input "5. Colaborar para diseñar pensamientos" at bounding box center [343, 166] width 11 height 8
checkbox input "true"
click at [283, 173] on div "S1 play_arrow pause 15:45 + Add competency 5.Presencia keyboard_arrow_right ¿Cu…" at bounding box center [307, 158] width 270 height 29
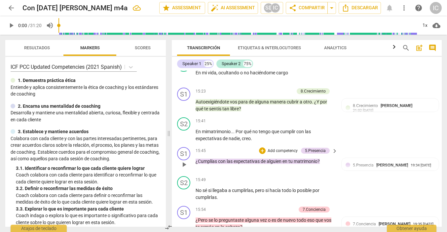
scroll to position [2672, 0]
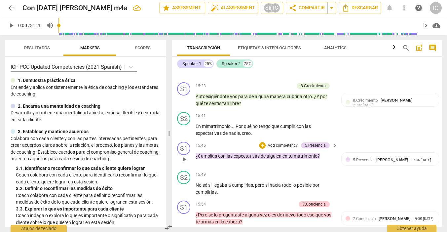
click at [279, 149] on p "Add competency" at bounding box center [282, 146] width 31 height 6
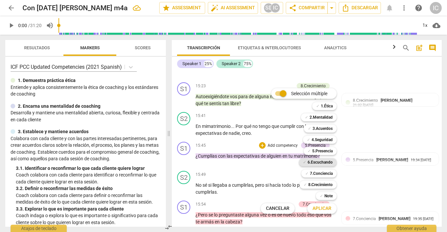
click at [329, 160] on b "6.Escuchando" at bounding box center [319, 162] width 25 height 8
click at [323, 207] on span "Aplicar" at bounding box center [321, 208] width 19 height 7
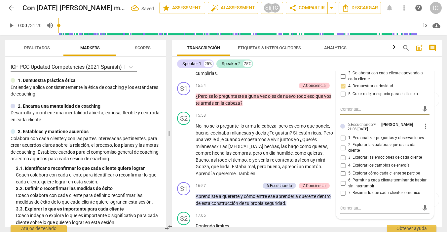
scroll to position [2791, 0]
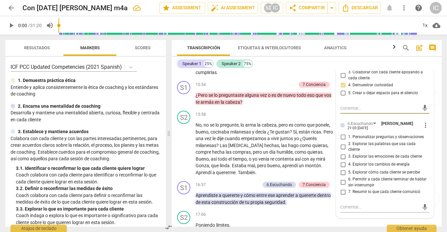
click at [342, 150] on input "2. Explorar las palabras que usa cada cliente" at bounding box center [343, 147] width 11 height 8
checkbox input "true"
click at [344, 160] on input "3. Explorar las emociones de cada cliente" at bounding box center [343, 157] width 11 height 8
checkbox input "true"
click at [343, 175] on input "5. Explorar cómo cada cliente se percibe" at bounding box center [343, 172] width 11 height 8
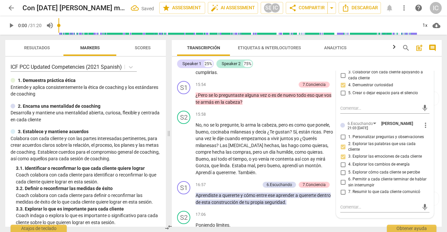
checkbox input "true"
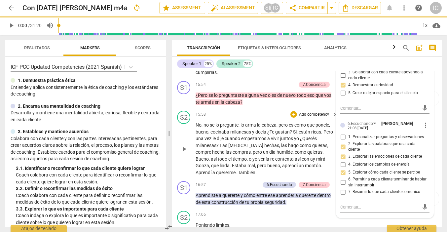
click at [251, 176] on p "No , no se lo pregunte , lo arma la cabeza , pero es como que ponele , bueno , …" at bounding box center [265, 149] width 139 height 54
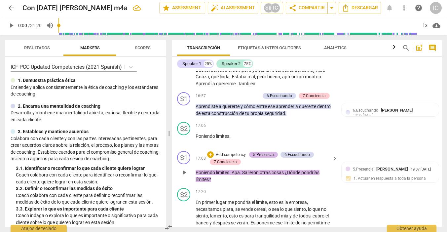
scroll to position [2882, 0]
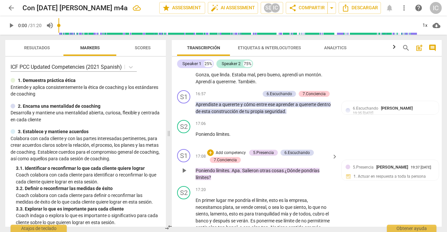
click at [235, 156] on p "Add competency" at bounding box center [230, 153] width 31 height 6
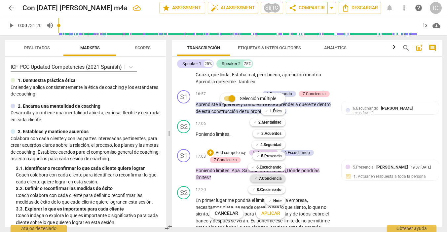
click at [277, 178] on b "7.Conciencia" at bounding box center [270, 178] width 23 height 8
click at [272, 213] on span "Aplicar" at bounding box center [270, 213] width 19 height 7
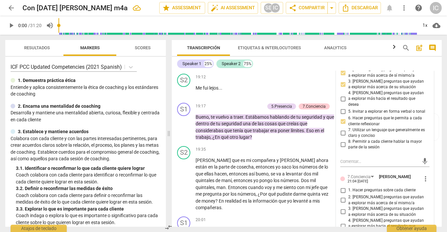
scroll to position [3190, 0]
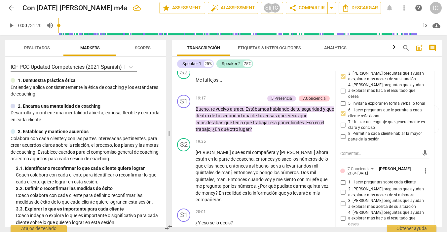
click at [359, 179] on span "1. Hacer preguntas sobre cada cliente" at bounding box center [381, 182] width 67 height 6
click at [348, 178] on input "1. Hacer preguntas sobre cada cliente" at bounding box center [343, 182] width 11 height 8
checkbox input "true"
click at [355, 186] on span "2. [PERSON_NAME] preguntas que ayudan a explorar más acerca de sí mismo/a" at bounding box center [387, 192] width 79 height 12
click at [348, 188] on input "2. [PERSON_NAME] preguntas que ayudan a explorar más acerca de sí mismo/a" at bounding box center [343, 192] width 11 height 8
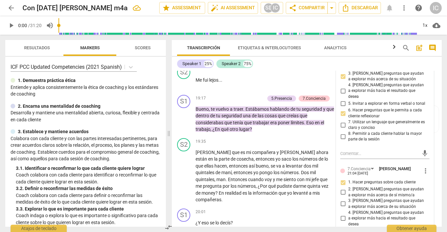
checkbox input "true"
click at [342, 200] on input "3. [PERSON_NAME] preguntas que ayudan a explorar más acerca de su situación" at bounding box center [343, 204] width 11 height 8
checkbox input "true"
click at [226, 91] on div "S2 play_arrow pause 19:12 + Add competency keyboard_arrow_right Me fui lejos . …" at bounding box center [307, 77] width 270 height 29
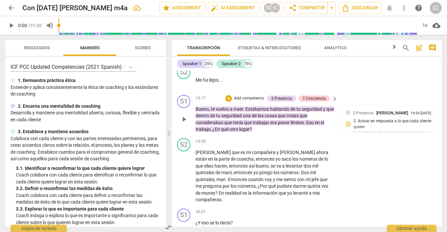
click at [248, 96] on p "Add competency" at bounding box center [248, 98] width 31 height 6
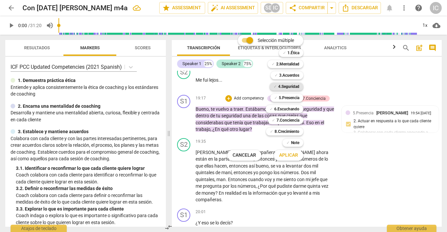
click at [291, 89] on b "4.Seguridad" at bounding box center [288, 87] width 21 height 8
click at [291, 155] on span "Aplicar" at bounding box center [288, 155] width 19 height 7
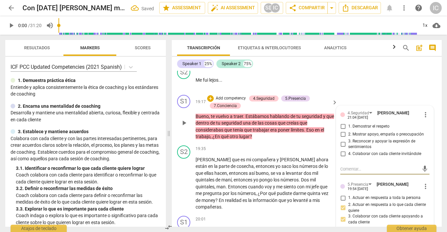
click at [342, 125] on input "1. Demostrar el respeto" at bounding box center [343, 127] width 11 height 8
checkbox input "true"
click at [341, 133] on input "2. Mostrar apoyo, empatía o preocupación" at bounding box center [343, 134] width 11 height 8
checkbox input "true"
click at [342, 153] on input "4. Colaborar con cada cliente invitándole" at bounding box center [343, 154] width 11 height 8
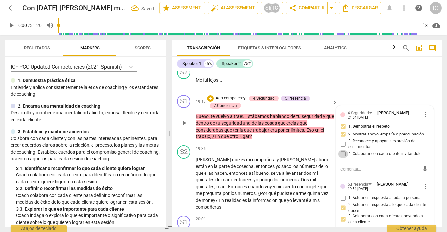
checkbox input "true"
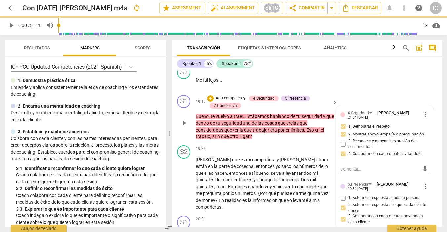
click at [274, 138] on div "S1 play_arrow pause 19:17 + Add competency 4.Seguridad 5.Presencia 7.Conciencia…" at bounding box center [307, 117] width 270 height 51
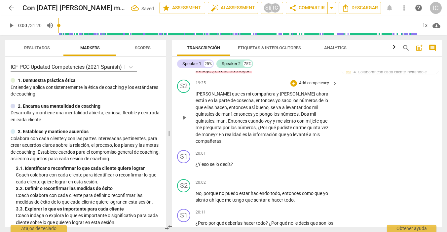
scroll to position [3259, 0]
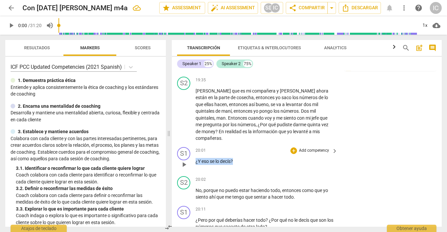
drag, startPoint x: 244, startPoint y: 150, endPoint x: 194, endPoint y: 150, distance: 49.9
click at [193, 151] on div "S1 play_arrow pause 20:01 + Add competency keyboard_arrow_right ¿Y eso se lo de…" at bounding box center [307, 158] width 270 height 29
click at [307, 148] on p "Add competency" at bounding box center [313, 151] width 31 height 6
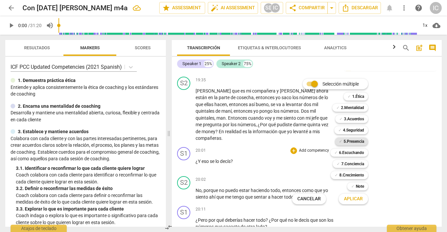
click at [346, 143] on b "5.Presencia" at bounding box center [353, 141] width 20 height 8
click at [353, 204] on button "Aplicar" at bounding box center [353, 199] width 29 height 12
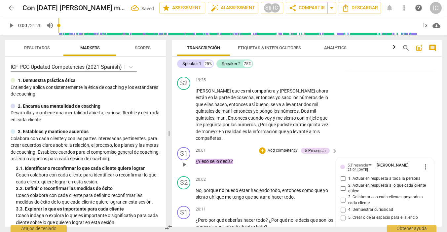
click at [355, 207] on span "4. Demuestrar curiosidad" at bounding box center [370, 210] width 45 height 6
click at [348, 206] on input "4. Demuestrar curiosidad" at bounding box center [343, 210] width 11 height 8
checkbox input "true"
click at [352, 194] on span "3. Colaborar con cada cliente apoyando a cada cliente" at bounding box center [387, 200] width 79 height 12
click at [348, 196] on input "3. Colaborar con cada cliente apoyando a cada cliente" at bounding box center [343, 200] width 11 height 8
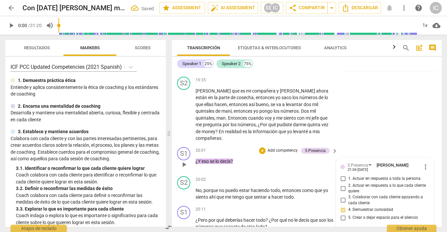
checkbox input "true"
click at [271, 162] on div "S1 play_arrow pause 20:01 + Add competency 5.Presencia keyboard_arrow_right ¿Y …" at bounding box center [307, 158] width 270 height 29
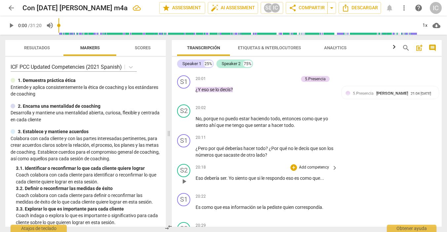
scroll to position [3331, 0]
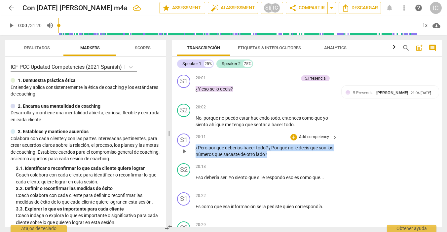
drag, startPoint x: 280, startPoint y: 145, endPoint x: 186, endPoint y: 140, distance: 94.2
click at [186, 140] on div "S1 play_arrow pause 20:11 + Add competency keyboard_arrow_right ¿Pero por qué d…" at bounding box center [307, 146] width 270 height 30
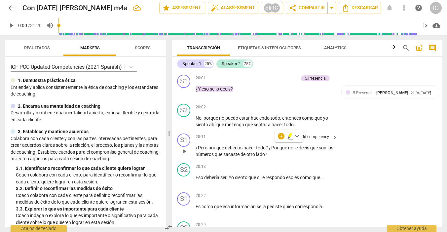
click at [306, 134] on p "Add competency" at bounding box center [313, 137] width 31 height 6
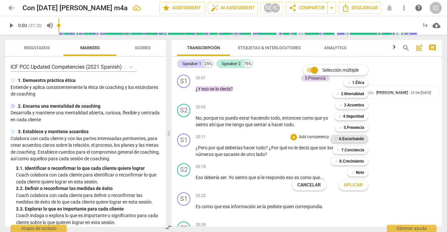
click at [357, 138] on b "6.Escuchando" at bounding box center [351, 139] width 25 height 8
click at [358, 185] on span "Aplicar" at bounding box center [353, 185] width 19 height 7
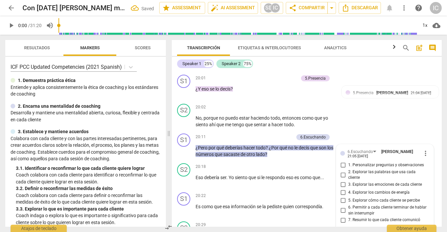
scroll to position [3331, 0]
click at [341, 170] on input "2. Explorar las palabras que usa cada cliente" at bounding box center [343, 174] width 11 height 8
checkbox input "true"
click at [343, 180] on input "3. Explorar las emociones de cada cliente" at bounding box center [343, 184] width 11 height 8
checkbox input "true"
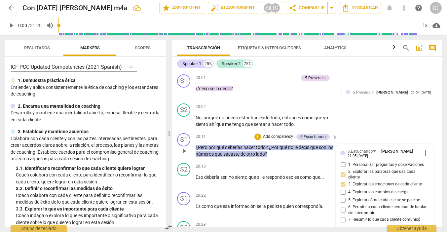
click at [358, 217] on span "7. Resumir lo que cada cliente comunicó" at bounding box center [384, 220] width 72 height 6
click at [348, 216] on input "7. Resumir lo que cada cliente comunicó" at bounding box center [343, 220] width 11 height 8
checkbox input "true"
click at [280, 192] on div "20:22 + Add competency keyboard_arrow_right" at bounding box center [267, 195] width 143 height 7
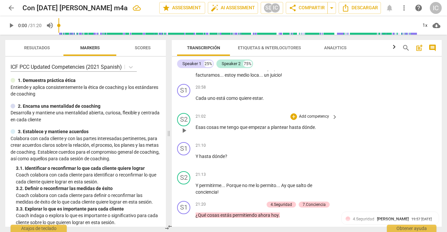
scroll to position [3526, 0]
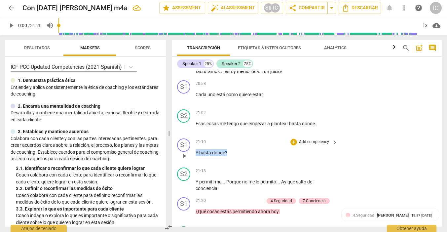
drag, startPoint x: 233, startPoint y: 143, endPoint x: 250, endPoint y: 145, distance: 17.0
click at [192, 141] on div "S1 play_arrow pause 21:10 + Add competency keyboard_arrow_right Y hasta dónde ?" at bounding box center [307, 150] width 270 height 29
click at [306, 138] on p "Add competency" at bounding box center [313, 141] width 31 height 6
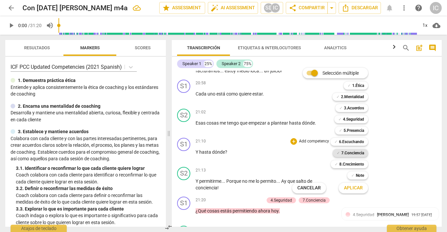
click at [345, 154] on b "7.Conciencia" at bounding box center [352, 153] width 23 height 8
click at [347, 187] on span "Aplicar" at bounding box center [353, 188] width 19 height 7
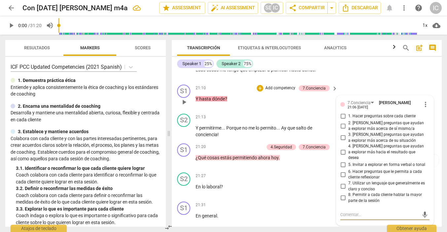
scroll to position [3583, 0]
click at [340, 170] on input "6. Hacer preguntas que le permita a cada cliente reflexionar" at bounding box center [343, 174] width 11 height 8
checkbox input "true"
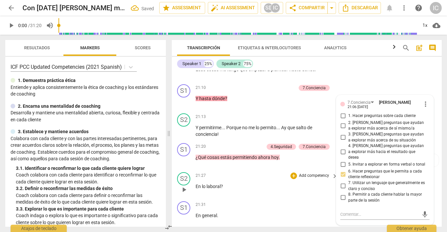
scroll to position [0, 0]
click at [262, 183] on p "En lo laboral ?" at bounding box center [265, 186] width 139 height 7
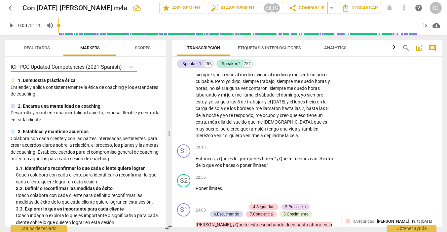
scroll to position [3788, 0]
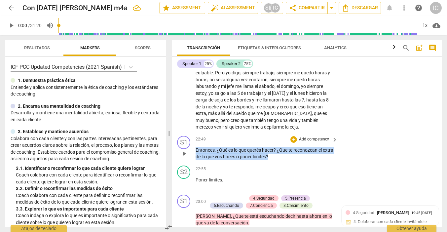
drag, startPoint x: 294, startPoint y: 144, endPoint x: 194, endPoint y: 134, distance: 100.6
click at [194, 134] on div "S1 play_arrow pause 22:49 + Add competency keyboard_arrow_right Entonces , ¿Qué…" at bounding box center [307, 148] width 270 height 30
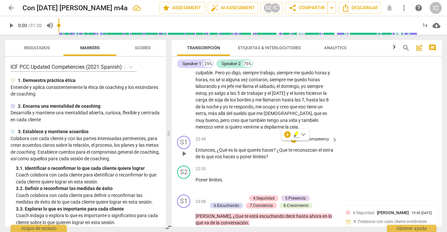
click at [317, 136] on p "Add competency" at bounding box center [313, 139] width 31 height 6
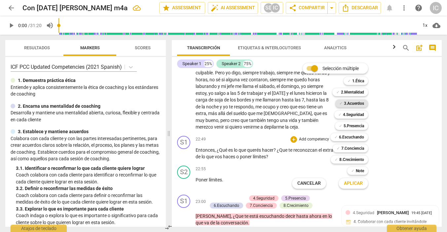
click at [357, 105] on b "3.Acuerdos" at bounding box center [354, 103] width 20 height 8
click at [355, 181] on span "Aplicar" at bounding box center [353, 183] width 19 height 7
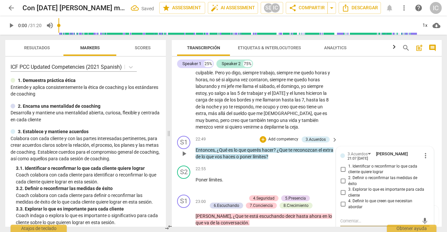
click at [344, 165] on input "1. Identificar o reconfirmar lo que cada cliente quiere lograr" at bounding box center [343, 169] width 11 height 8
checkbox input "true"
click at [355, 187] on span "3. Explorar lo que es importante para cada cliente" at bounding box center [387, 193] width 79 height 12
click at [348, 189] on input "3. Explorar lo que es importante para cada cliente" at bounding box center [343, 193] width 11 height 8
checkbox input "true"
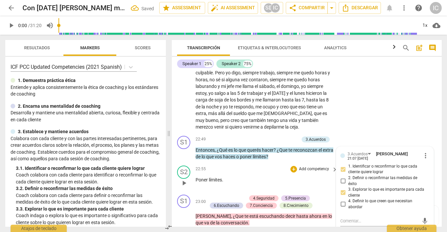
click at [250, 169] on div "22:55 + Add competency keyboard_arrow_right Poner límites ." at bounding box center [267, 177] width 143 height 24
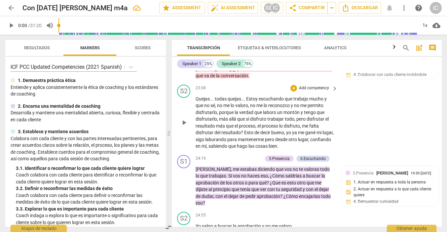
scroll to position [3936, 0]
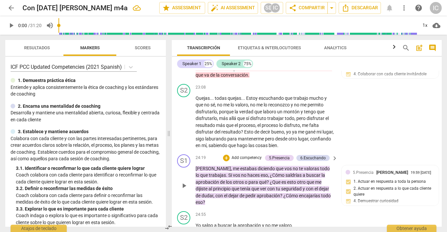
click at [244, 155] on p "Add competency" at bounding box center [246, 158] width 31 height 6
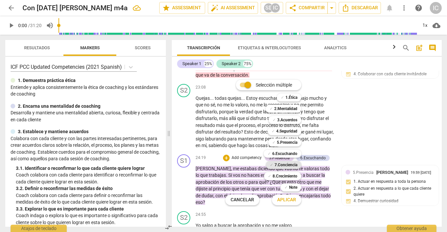
click at [291, 164] on b "7.Conciencia" at bounding box center [285, 165] width 23 height 8
click at [287, 200] on span "Aplicar" at bounding box center [286, 199] width 19 height 7
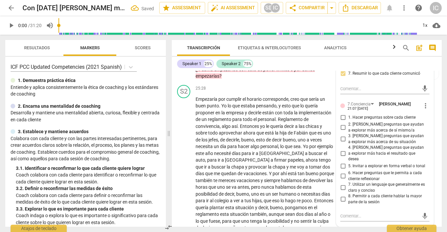
scroll to position [4190, 0]
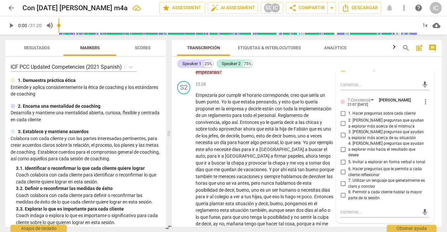
click at [343, 168] on input "6. Hacer preguntas que le permita a cada cliente reflexionar" at bounding box center [343, 172] width 11 height 8
checkbox input "true"
click at [340, 120] on input "2. [PERSON_NAME] preguntas que ayudan a explorar más acerca de sí mismo/a" at bounding box center [343, 124] width 11 height 8
checkbox input "true"
click at [341, 131] on input "3. [PERSON_NAME] preguntas que ayudan a explorar más acerca de su situación" at bounding box center [343, 135] width 11 height 8
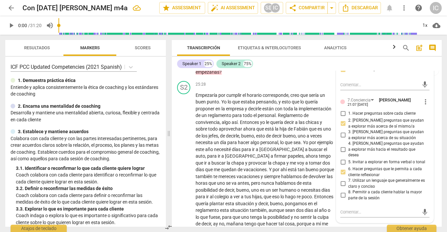
checkbox input "true"
click at [319, 153] on span "tengo" at bounding box center [325, 155] width 12 height 5
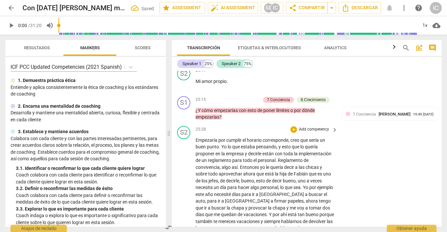
scroll to position [4141, 0]
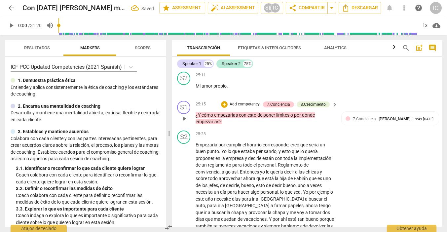
click at [250, 101] on p "Add competency" at bounding box center [244, 104] width 31 height 6
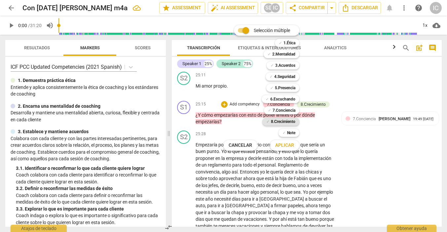
click at [289, 121] on b "8.Сrecimiento" at bounding box center [283, 122] width 25 height 8
click at [286, 144] on span "Aplicar" at bounding box center [284, 145] width 19 height 7
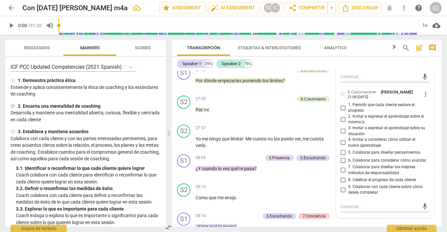
scroll to position [4424, 0]
click at [344, 115] on input "2. Invitar a expresar el aprendizaje sobre sí mismo/a" at bounding box center [343, 119] width 11 height 8
checkbox input "true"
click at [342, 127] on input "3. Invitar a expresar el aprendizaje sobre su situación" at bounding box center [343, 131] width 11 height 8
checkbox input "true"
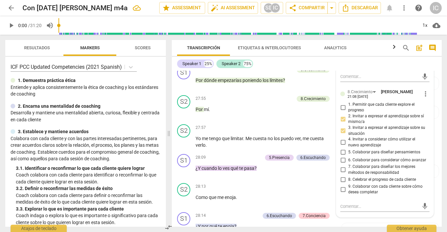
click at [343, 148] on input "5. Colaborar para diseñar pensamientos" at bounding box center [343, 152] width 11 height 8
checkbox input "true"
click at [342, 156] on input "6. Colaborar para considerar cómo avanzar" at bounding box center [343, 160] width 11 height 8
checkbox input "true"
click at [293, 99] on div "S2 play_arrow pause 27:55 + Add competency 8.Сrecimiento keyboard_arrow_right P…" at bounding box center [307, 106] width 270 height 29
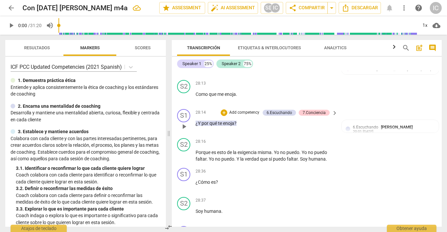
scroll to position [4531, 0]
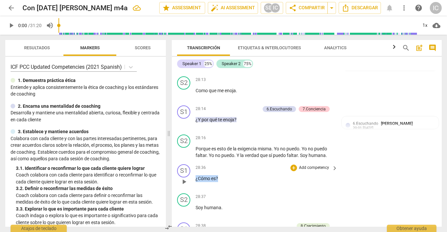
drag, startPoint x: 225, startPoint y: 155, endPoint x: 189, endPoint y: 153, distance: 35.7
click at [182, 161] on div "S1 play_arrow pause 28:36 + Add competency keyboard_arrow_right ¿Cómo es ?" at bounding box center [307, 175] width 270 height 29
click at [306, 165] on p "Add competency" at bounding box center [313, 168] width 31 height 6
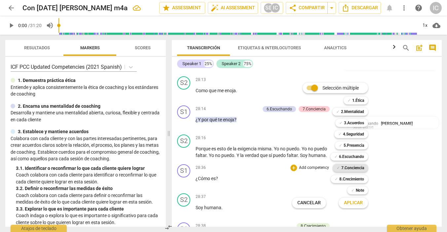
click at [352, 170] on b "7.Conciencia" at bounding box center [352, 168] width 23 height 8
click at [356, 205] on span "Aplicar" at bounding box center [353, 202] width 19 height 7
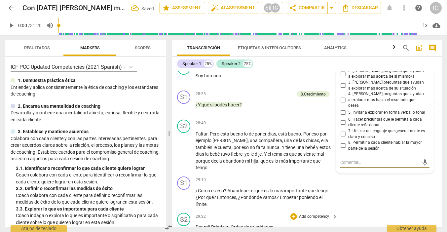
scroll to position [4663, 0]
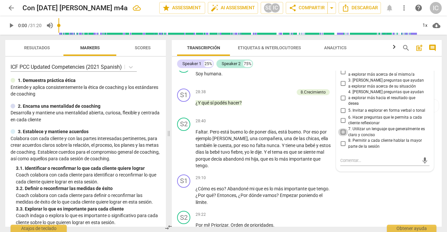
click at [340, 128] on input "7. Utilizar un lenguaje que generalmente es claro y conciso" at bounding box center [343, 132] width 11 height 8
checkbox input "true"
click at [343, 116] on input "6. Hacer preguntas que le permita a cada cliente reflexionar" at bounding box center [343, 120] width 11 height 8
checkbox input "true"
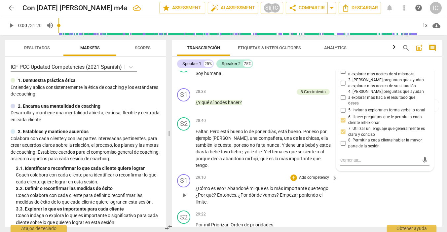
click at [361, 171] on div "S1 play_arrow pause 29:10 + Add competency keyboard_arrow_right ¿Cómo es eso ? …" at bounding box center [307, 189] width 270 height 37
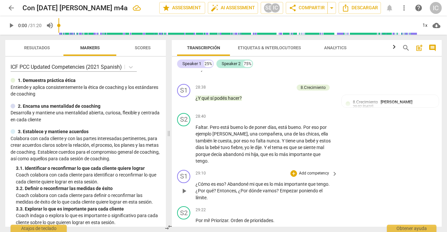
scroll to position [0, 0]
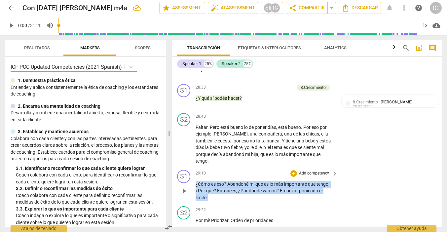
drag, startPoint x: 218, startPoint y: 167, endPoint x: 192, endPoint y: 154, distance: 29.7
click at [192, 167] on div "S1 play_arrow pause 29:10 + Add competency keyboard_arrow_right ¿Cómo es eso ? …" at bounding box center [307, 185] width 270 height 37
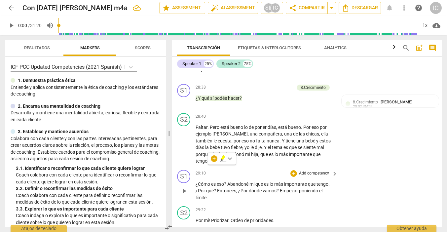
click at [308, 170] on p "Add competency" at bounding box center [313, 173] width 31 height 6
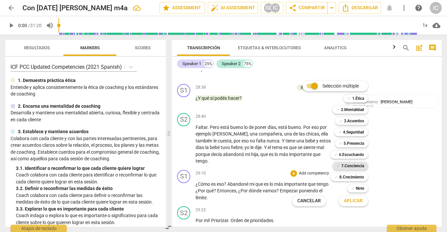
click at [361, 168] on b "7.Conciencia" at bounding box center [352, 166] width 23 height 8
click at [362, 199] on span "Aplicar" at bounding box center [353, 200] width 19 height 7
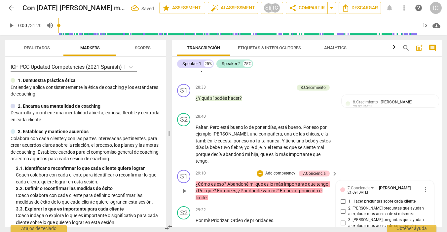
scroll to position [4782, 0]
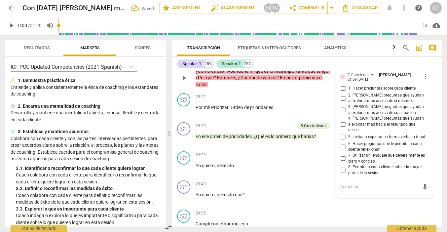
click at [345, 143] on input "6. Hacer preguntas que le permita a cada cliente reflexionar" at bounding box center [343, 147] width 11 height 8
checkbox input "true"
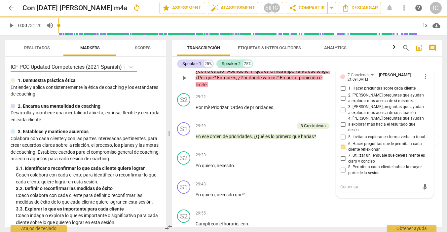
click at [348, 134] on span "5. Invitar a explorar en forma verbal o tonal" at bounding box center [386, 137] width 77 height 6
click at [348, 133] on input "5. Invitar a explorar en forma verbal o tonal" at bounding box center [343, 137] width 11 height 8
checkbox input "true"
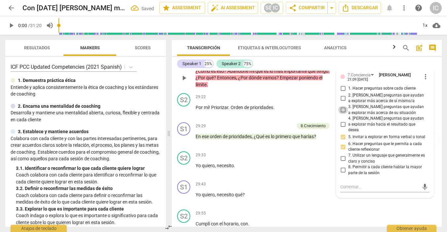
click at [343, 106] on input "3. [PERSON_NAME] preguntas que ayudan a explorar más acerca de su situación" at bounding box center [343, 110] width 11 height 8
checkbox input "true"
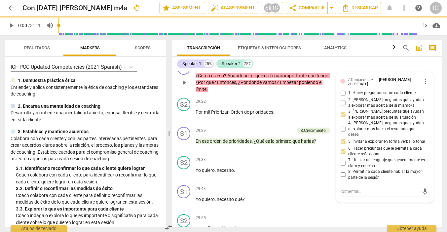
scroll to position [4771, 0]
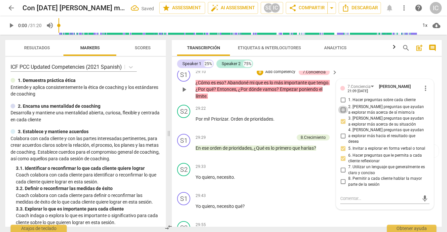
click at [343, 106] on input "2. [PERSON_NAME] preguntas que ayudan a explorar más acerca de sí mismo/a" at bounding box center [343, 110] width 11 height 8
checkbox input "true"
click at [295, 192] on div "29:43 + Add competency keyboard_arrow_right Yo quiero , necesito qué ?" at bounding box center [267, 204] width 143 height 24
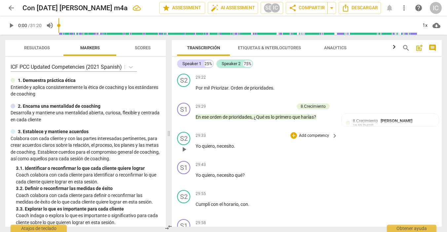
scroll to position [4803, 0]
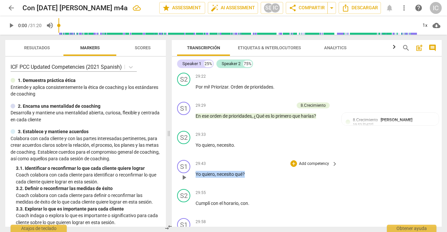
drag, startPoint x: 250, startPoint y: 141, endPoint x: 192, endPoint y: 140, distance: 58.1
click at [192, 157] on div "S1 play_arrow pause 29:43 + Add competency keyboard_arrow_right Yo quiero , nec…" at bounding box center [307, 171] width 270 height 29
click at [317, 161] on p "Add competency" at bounding box center [313, 164] width 31 height 6
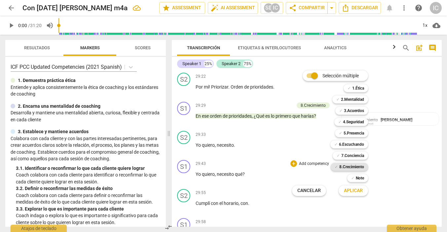
click at [362, 167] on b "8.Сrecimiento" at bounding box center [351, 167] width 25 height 8
click at [361, 188] on span "Aplicar" at bounding box center [353, 190] width 19 height 7
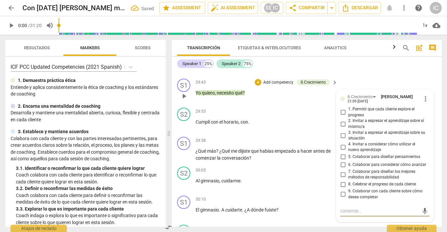
scroll to position [4885, 0]
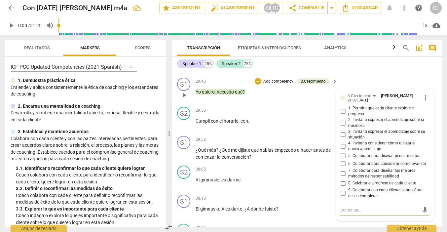
click at [342, 107] on input "1. Permitir que cada cliente explore el progreso" at bounding box center [343, 111] width 11 height 8
checkbox input "true"
click at [341, 119] on input "2. Invitar a expresar el aprendizaje sobre sí mismo/a" at bounding box center [343, 123] width 11 height 8
checkbox input "true"
click at [341, 130] on input "3. Invitar a expresar el aprendizaje sobre su situación" at bounding box center [343, 134] width 11 height 8
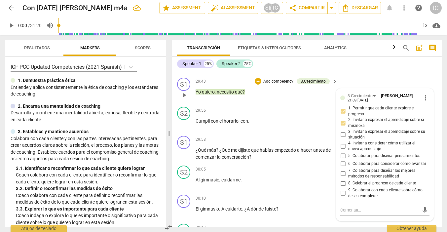
checkbox input "true"
click at [342, 142] on input "4. Invitar a considerar cómo utilizar el nuevo aprendizaje" at bounding box center [343, 146] width 11 height 8
checkbox input "true"
click at [360, 153] on span "5. Colaborar para diseñar pensamientos" at bounding box center [384, 156] width 72 height 6
click at [348, 152] on input "5. Colaborar para diseñar pensamientos" at bounding box center [343, 156] width 11 height 8
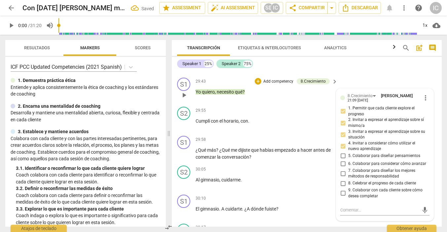
checkbox input "true"
click at [367, 161] on span "6. Colaborar para considerar cómo avanzar" at bounding box center [387, 164] width 78 height 6
click at [348, 160] on input "6. Colaborar para considerar cómo avanzar" at bounding box center [343, 164] width 11 height 8
checkbox input "true"
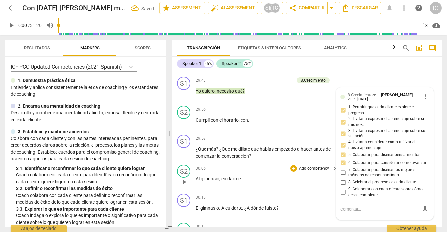
click at [296, 164] on div "30:05 + Add competency keyboard_arrow_right Al gimnasio , cuidarme ." at bounding box center [267, 176] width 143 height 24
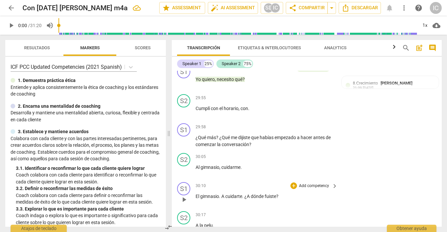
scroll to position [4898, 0]
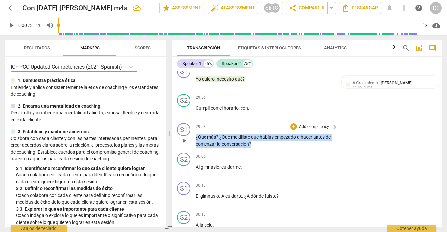
drag, startPoint x: 252, startPoint y: 114, endPoint x: 192, endPoint y: 105, distance: 60.7
click at [192, 120] on div "S1 play_arrow pause 29:58 + Add competency keyboard_arrow_right ¿Qué más ? ¿Qué…" at bounding box center [307, 135] width 270 height 30
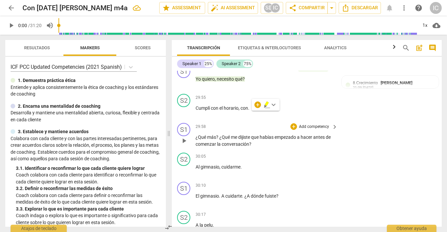
click at [319, 124] on p "Add competency" at bounding box center [313, 127] width 31 height 6
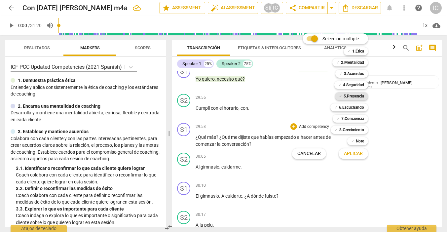
click at [357, 98] on b "5.Presencia" at bounding box center [353, 96] width 20 height 8
click at [355, 153] on span "Aplicar" at bounding box center [353, 153] width 19 height 7
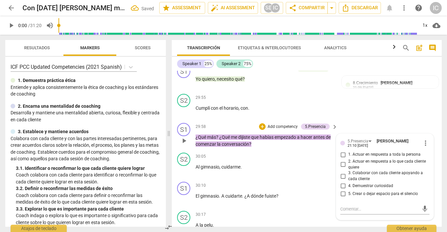
click at [355, 183] on span "4. Demuestrar curiosidad" at bounding box center [370, 186] width 45 height 6
click at [348, 182] on input "4. Demuestrar curiosidad" at bounding box center [343, 186] width 11 height 8
checkbox input "true"
click at [355, 170] on span "3. Colaborar con cada cliente apoyando a cada cliente" at bounding box center [387, 176] width 79 height 12
click at [348, 172] on input "3. Colaborar con cada cliente apoyando a cada cliente" at bounding box center [343, 176] width 11 height 8
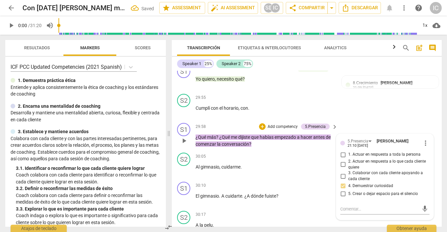
checkbox input "true"
click at [309, 179] on div "S1 play_arrow pause 30:10 + Add competency keyboard_arrow_right El gimnasio . A…" at bounding box center [307, 193] width 270 height 29
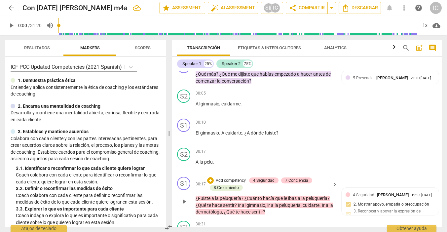
scroll to position [4961, 0]
click at [236, 177] on p "Add competency" at bounding box center [230, 180] width 31 height 6
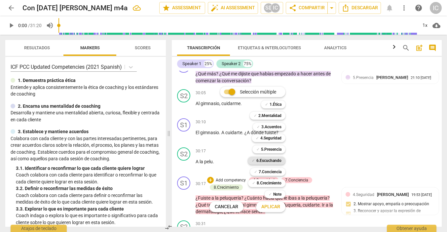
click at [264, 160] on b "6.Escuchando" at bounding box center [268, 161] width 25 height 8
click at [274, 206] on span "Aplicar" at bounding box center [270, 206] width 19 height 7
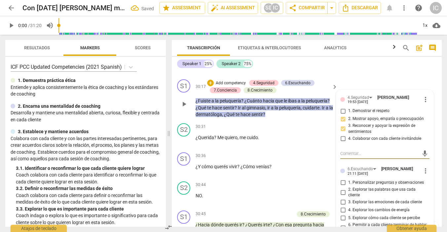
scroll to position [5059, 0]
click at [341, 178] on input "1. Personalizar preguntas y observaciones" at bounding box center [343, 182] width 11 height 8
checkbox input "true"
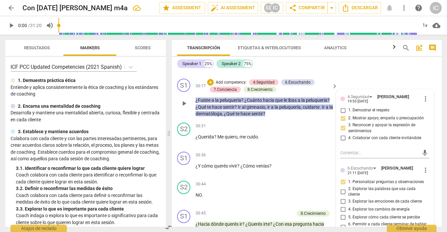
click at [340, 188] on input "2. Explorar las palabras que usa cada cliente" at bounding box center [343, 192] width 11 height 8
checkbox input "true"
click at [343, 197] on input "3. Explorar las emociones de cada cliente" at bounding box center [343, 201] width 11 height 8
checkbox input "true"
click at [343, 213] on input "5. Explorar cómo cada cliente se percibe" at bounding box center [343, 217] width 11 height 8
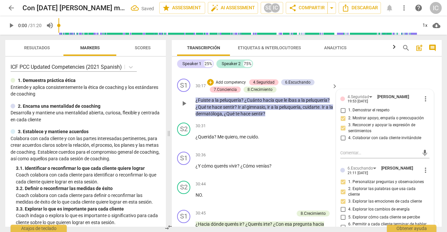
checkbox input "true"
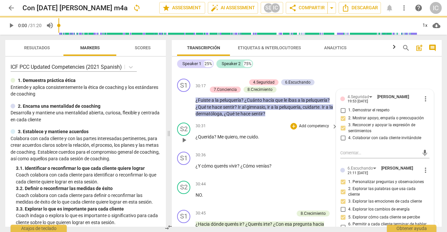
click at [295, 123] on div "30:31 + Add competency keyboard_arrow_right ¿Querida ? Me quiero , me cuido ." at bounding box center [267, 135] width 143 height 24
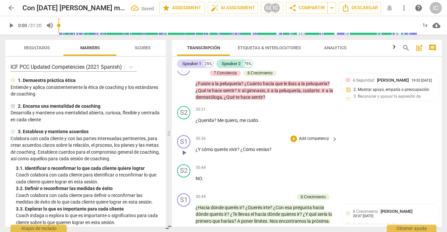
scroll to position [5075, 0]
drag, startPoint x: 276, startPoint y: 119, endPoint x: 208, endPoint y: 116, distance: 68.4
click at [189, 133] on div "S1 play_arrow pause 30:36 + Add competency keyboard_arrow_right ¿Y cómo querés …" at bounding box center [307, 147] width 270 height 29
click at [317, 136] on p "Add competency" at bounding box center [313, 139] width 31 height 6
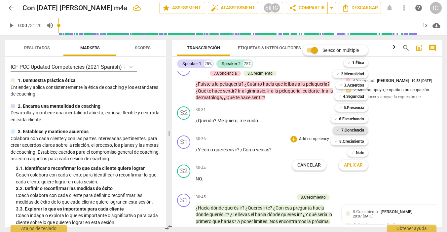
click at [353, 132] on b "7.Conciencia" at bounding box center [352, 130] width 23 height 8
click at [350, 163] on span "Aplicar" at bounding box center [353, 165] width 19 height 7
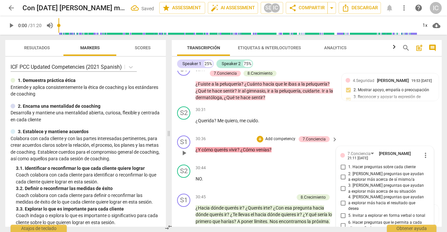
scroll to position [5077, 0]
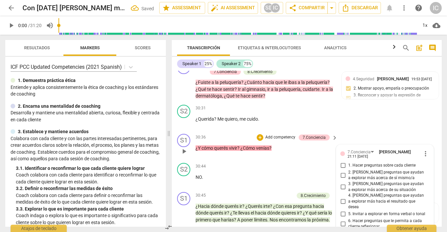
click at [342, 161] on input "1. Hacer preguntas sobre cada cliente" at bounding box center [343, 165] width 11 height 8
checkbox input "true"
click at [341, 171] on input "2. [PERSON_NAME] preguntas que ayudan a explorar más acerca de sí mismo/a" at bounding box center [343, 175] width 11 height 8
checkbox input "true"
click at [340, 183] on input "3. [PERSON_NAME] preguntas que ayudan a explorar más acerca de su situación" at bounding box center [343, 187] width 11 height 8
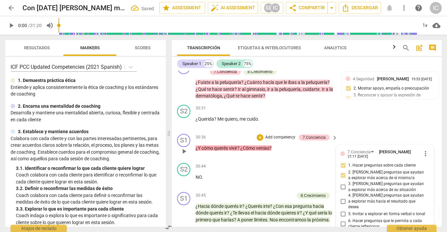
checkbox input "true"
click at [343, 220] on input "6. Hacer preguntas que le permita a cada cliente reflexionar" at bounding box center [343, 224] width 11 height 8
checkbox input "true"
click at [249, 174] on p "NO ." at bounding box center [265, 177] width 139 height 7
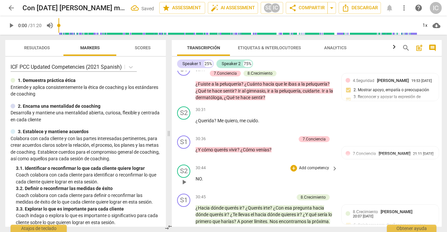
scroll to position [0, 0]
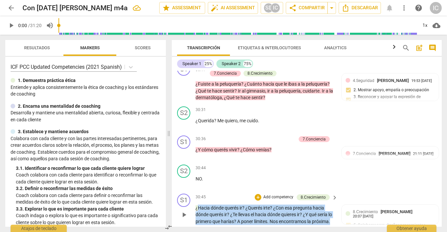
drag, startPoint x: 225, startPoint y: 199, endPoint x: 198, endPoint y: 176, distance: 35.6
click at [198, 204] on p "¿Hacia dónde querés ir ? ¿Querés irte ? ¿Con esa pregunta hacia dónde querés ir…" at bounding box center [265, 214] width 139 height 20
click at [273, 194] on p "Add competency" at bounding box center [278, 197] width 31 height 6
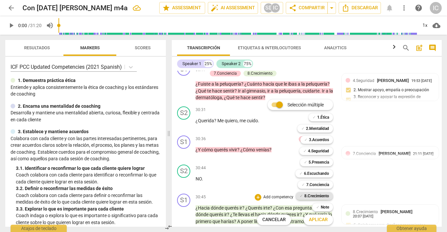
click at [317, 194] on b "8.Сrecimiento" at bounding box center [316, 196] width 25 height 8
click at [319, 218] on span "Aplicar" at bounding box center [318, 219] width 19 height 7
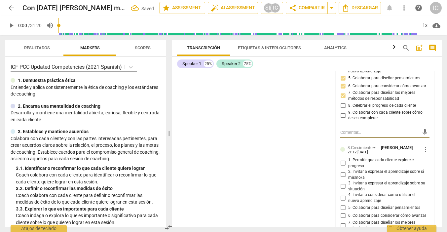
scroll to position [5269, 0]
click at [342, 159] on input "1. Permitir que cada cliente explore el progreso" at bounding box center [343, 163] width 11 height 8
checkbox input "true"
click at [342, 170] on input "2. Invitar a expresar el aprendizaje sobre sí mismo/a" at bounding box center [343, 174] width 11 height 8
checkbox input "true"
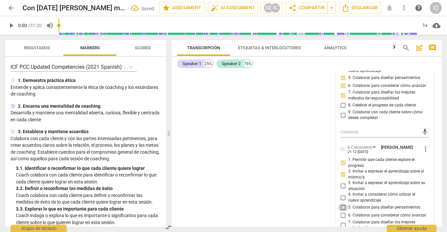
click at [342, 203] on input "5. Colaborar para diseñar pensamientos" at bounding box center [343, 207] width 11 height 8
checkbox input "true"
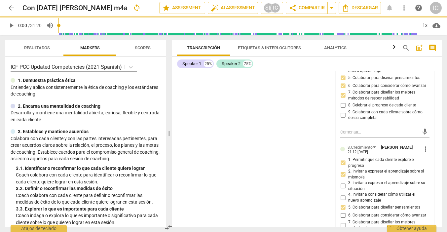
click at [341, 211] on input "6. Colaborar para considerar cómo avanzar" at bounding box center [343, 215] width 11 height 8
checkbox input "true"
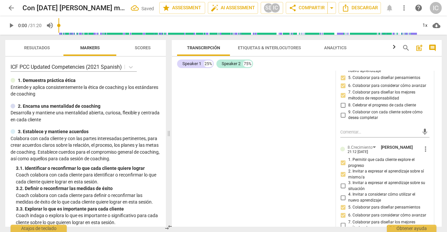
scroll to position [0, 0]
click at [282, 184] on div "S1 play_arrow pause 00:02 + Add competency keyboard_arrow_right Ahora empecé . …" at bounding box center [307, 149] width 270 height 156
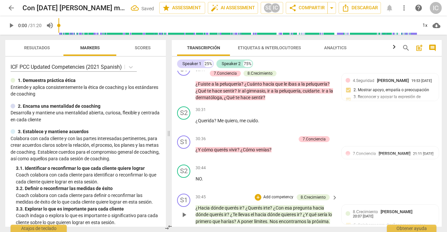
scroll to position [0, 0]
click at [323, 175] on p "NO ." at bounding box center [265, 178] width 139 height 7
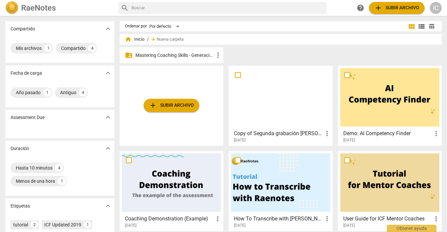
click at [191, 55] on p "Mastering Coaching Skills - Generación 31" at bounding box center [174, 55] width 79 height 7
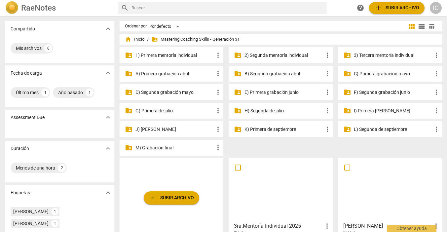
click at [151, 128] on p "J) [PERSON_NAME]" at bounding box center [174, 129] width 79 height 7
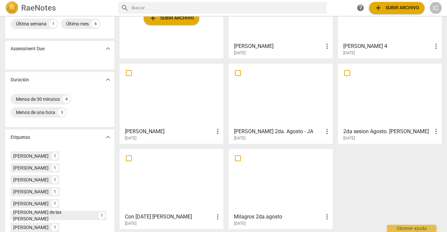
scroll to position [69, 0]
click at [185, 168] on div at bounding box center [171, 180] width 99 height 58
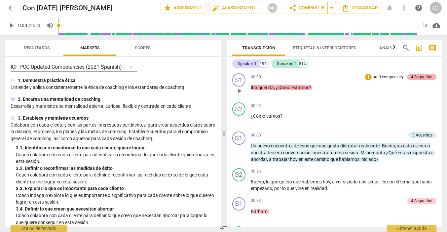
click at [423, 75] on div "4.Seguridad" at bounding box center [421, 77] width 21 height 6
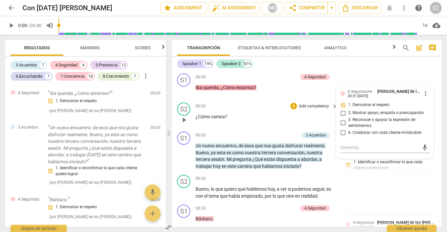
click at [248, 120] on div "00:02 + Add competency keyboard_arrow_right ¿Cómo vamos ?" at bounding box center [267, 114] width 143 height 24
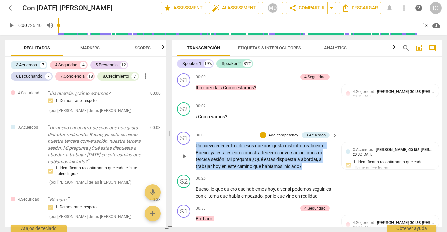
drag, startPoint x: 317, startPoint y: 166, endPoint x: 195, endPoint y: 147, distance: 124.3
click at [195, 147] on div "S1 play_arrow pause 00:03 + Add competency 3.Acuerdos keyboard_arrow_right Un n…" at bounding box center [307, 150] width 270 height 43
click at [275, 134] on p "Add competency" at bounding box center [283, 135] width 31 height 6
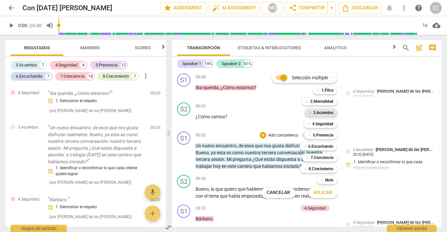
click at [321, 113] on b "3.Acuerdos" at bounding box center [323, 113] width 20 height 8
click at [317, 193] on span "Aplicar" at bounding box center [322, 192] width 19 height 7
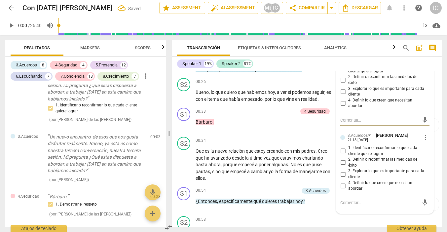
scroll to position [97, 0]
click at [350, 146] on span "1. Identificar o reconfirmar lo que cada cliente quiere lograr" at bounding box center [387, 151] width 79 height 12
click at [348, 147] on input "1. Identificar o reconfirmar lo que cada cliente quiere lograr" at bounding box center [343, 151] width 11 height 8
checkbox input "true"
click at [352, 172] on span "3. Explorar lo que es importante para cada cliente" at bounding box center [387, 174] width 79 height 12
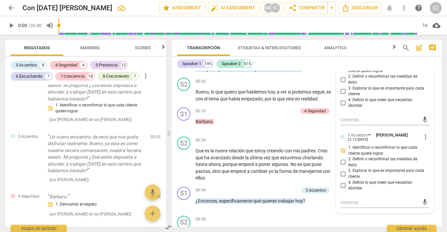
click at [348, 172] on input "3. Explorar lo que es importante para cada cliente" at bounding box center [343, 174] width 11 height 8
checkbox input "true"
click at [358, 186] on span "4. Definir lo que creen que necesitan abordar" at bounding box center [387, 186] width 79 height 12
click at [348, 186] on input "4. Definir lo que creen que necesitan abordar" at bounding box center [343, 185] width 11 height 8
checkbox input "true"
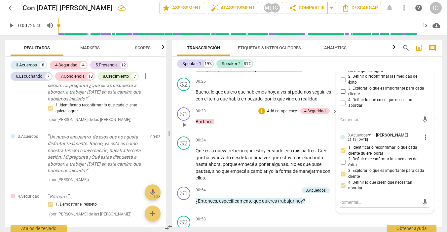
click at [265, 125] on div "00:33 + Add competency 4.Seguridad keyboard_arrow_right Bárbaro ." at bounding box center [267, 119] width 143 height 24
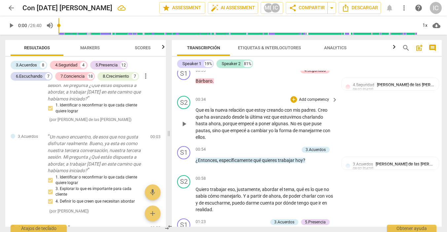
scroll to position [139, 0]
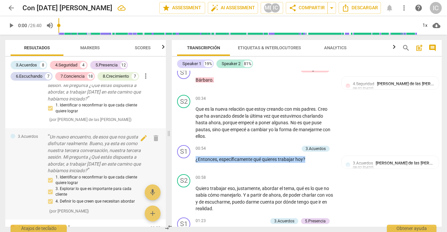
drag, startPoint x: 317, startPoint y: 156, endPoint x: 161, endPoint y: 153, distance: 156.6
click at [161, 153] on div "Resultados Markers Scores 3.Acuerdos 8 4.Seguridad 4 5.Presencia 12 6.Escuchand…" at bounding box center [223, 133] width 447 height 197
click at [283, 146] on p "Add competency" at bounding box center [283, 149] width 31 height 6
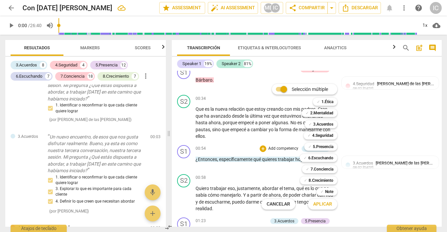
drag, startPoint x: 319, startPoint y: 125, endPoint x: 324, endPoint y: 142, distance: 17.9
click at [319, 125] on b "3.Acuerdos" at bounding box center [323, 124] width 20 height 8
click at [322, 203] on span "Aplicar" at bounding box center [322, 204] width 19 height 7
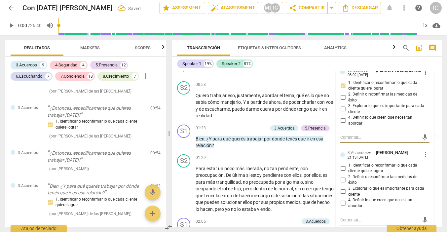
scroll to position [232, 0]
click at [358, 198] on span "4. Definir lo que creen que necesitan abordar" at bounding box center [387, 203] width 79 height 12
click at [348, 199] on input "4. Definir lo que creen que necesitan abordar" at bounding box center [343, 203] width 11 height 8
checkbox input "true"
click at [354, 174] on span "2. Definir o reconfirmar las medidas de éxito" at bounding box center [387, 180] width 79 height 12
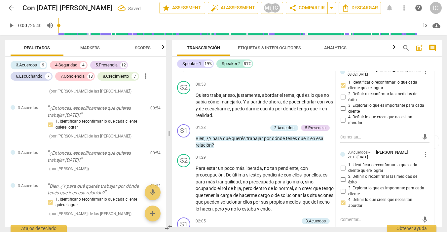
click at [348, 175] on input "2. Definir o reconfirmar las medidas de éxito" at bounding box center [343, 179] width 11 height 8
click at [339, 175] on input "2. Definir o reconfirmar las medidas de éxito" at bounding box center [343, 179] width 11 height 8
click at [342, 175] on input "2. Definir o reconfirmar las medidas de éxito" at bounding box center [343, 179] width 11 height 8
checkbox input "false"
click at [344, 164] on input "1. Identificar o reconfirmar lo que cada cliente quiere lograr" at bounding box center [343, 168] width 11 height 8
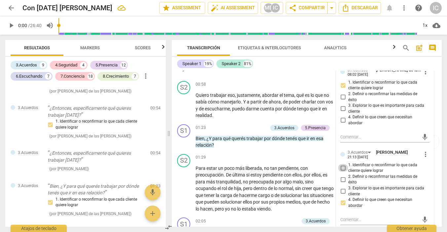
checkbox input "true"
click at [241, 146] on div "S1 play_arrow pause 01:23 + Add competency 3.Acuerdos 5.Presencia keyboard_arro…" at bounding box center [307, 137] width 270 height 30
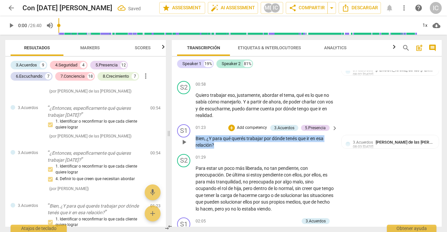
drag, startPoint x: 240, startPoint y: 146, endPoint x: 192, endPoint y: 135, distance: 48.7
click at [192, 135] on div "S1 play_arrow pause 01:23 + Add competency 3.Acuerdos 5.Presencia keyboard_arro…" at bounding box center [307, 137] width 270 height 30
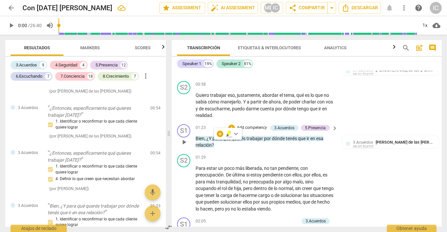
click at [245, 125] on p "Add competency" at bounding box center [251, 128] width 31 height 6
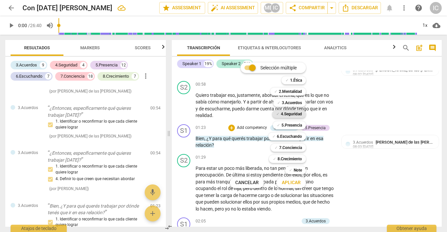
drag, startPoint x: 291, startPoint y: 103, endPoint x: 296, endPoint y: 115, distance: 12.7
click at [291, 104] on b "3.Acuerdos" at bounding box center [292, 103] width 20 height 8
click at [290, 183] on span "Aplicar" at bounding box center [291, 182] width 19 height 7
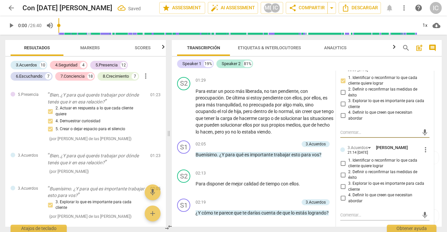
scroll to position [323, 0]
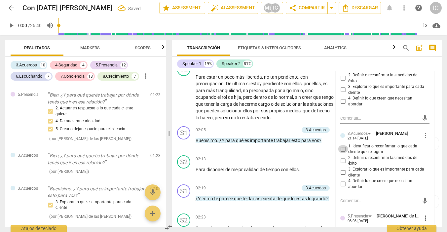
click at [344, 145] on input "1. Identificar o reconfirmar lo que cada cliente quiere lograr" at bounding box center [343, 149] width 11 height 8
checkbox input "true"
click at [344, 168] on input "3. Explorar lo que es importante para cada cliente" at bounding box center [343, 172] width 11 height 8
checkbox input "true"
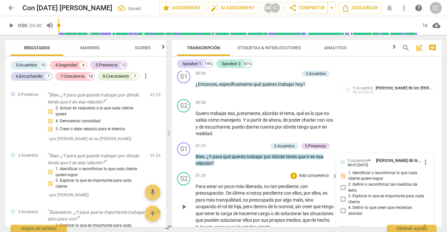
scroll to position [212, 0]
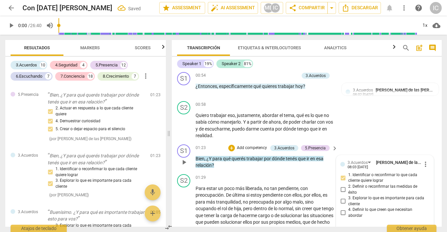
click at [255, 145] on p "Add competency" at bounding box center [251, 148] width 31 height 6
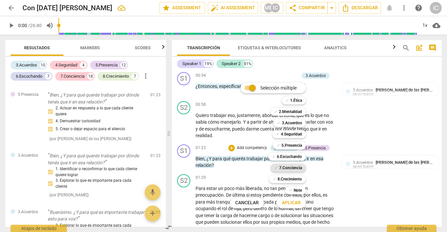
click at [290, 168] on b "7.Conciencia" at bounding box center [290, 168] width 23 height 8
click at [290, 200] on span "Aplicar" at bounding box center [291, 202] width 19 height 7
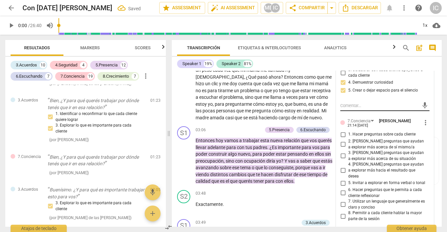
scroll to position [505, 0]
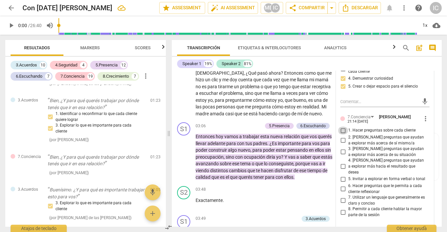
click at [341, 126] on input "1. Hacer preguntas sobre cada cliente" at bounding box center [343, 130] width 11 height 8
checkbox input "true"
click at [343, 136] on input "2. [PERSON_NAME] preguntas que ayudan a explorar más acerca de sí mismo/a" at bounding box center [343, 140] width 11 height 8
checkbox input "true"
click at [342, 148] on input "3. [PERSON_NAME] preguntas que ayudan a explorar más acerca de su situación" at bounding box center [343, 152] width 11 height 8
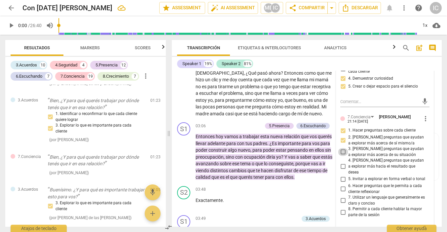
checkbox input "true"
drag, startPoint x: 342, startPoint y: 175, endPoint x: 339, endPoint y: 178, distance: 4.9
click at [342, 185] on input "6. Hacer preguntas que le permita a cada cliente reflexionar" at bounding box center [343, 189] width 11 height 8
checkbox input "true"
click at [314, 197] on p "Exactamente ." at bounding box center [265, 200] width 139 height 7
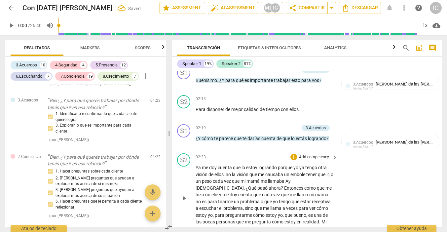
scroll to position [379, 0]
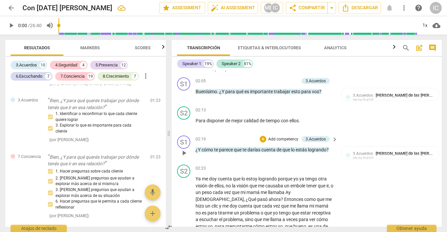
drag, startPoint x: 334, startPoint y: 146, endPoint x: 198, endPoint y: 143, distance: 135.8
click at [198, 146] on div "¿Y cómo te parece que te darías cuenta de que lo estás logrando ?" at bounding box center [267, 149] width 143 height 7
click at [276, 136] on p "Add competency" at bounding box center [283, 139] width 31 height 6
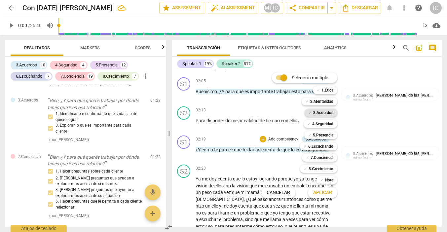
click at [328, 113] on b "3.Acuerdos" at bounding box center [323, 113] width 20 height 8
click at [324, 194] on span "Aplicar" at bounding box center [322, 192] width 19 height 7
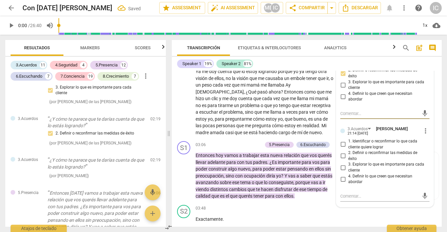
scroll to position [493, 0]
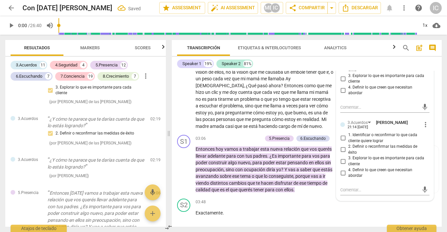
click at [356, 144] on span "2. Definir o reconfirmar las medidas de éxito" at bounding box center [387, 150] width 79 height 12
click at [348, 146] on input "2. Definir o reconfirmar las medidas de éxito" at bounding box center [343, 150] width 11 height 8
checkbox input "true"
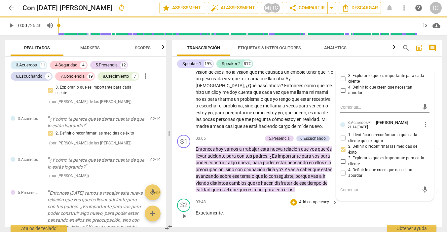
click at [250, 198] on div "03:48 + Add competency keyboard_arrow_right" at bounding box center [267, 201] width 143 height 7
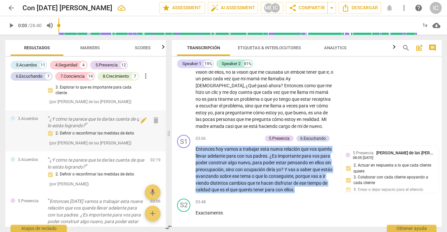
drag, startPoint x: 314, startPoint y: 183, endPoint x: 161, endPoint y: 132, distance: 161.7
click at [161, 132] on div "Resultados Markers Scores 3.Acuerdos 11 4.Seguridad 4 5.Presencia 12 6.Escuchan…" at bounding box center [223, 133] width 447 height 197
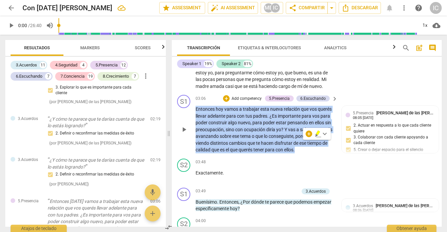
scroll to position [533, 0]
click at [241, 95] on p "Add competency" at bounding box center [246, 98] width 31 height 6
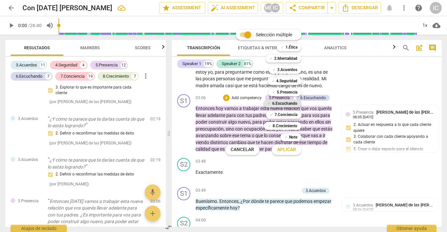
click at [288, 103] on b "6.Escuchando" at bounding box center [284, 103] width 25 height 8
click at [287, 152] on span "Aplicar" at bounding box center [286, 149] width 19 height 7
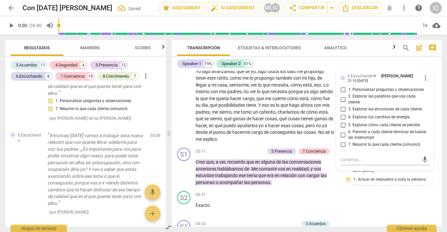
scroll to position [753, 0]
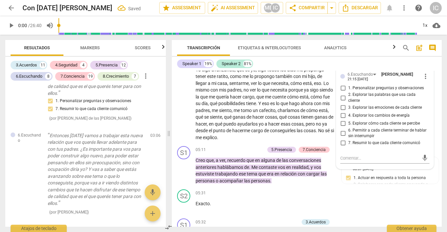
click at [368, 140] on span "7. Resumir lo que cada cliente comunicó" at bounding box center [384, 143] width 72 height 6
click at [348, 139] on input "7. Resumir lo que cada cliente comunicó" at bounding box center [343, 143] width 11 height 8
checkbox input "true"
click at [268, 200] on p "Exacto ." at bounding box center [265, 203] width 139 height 7
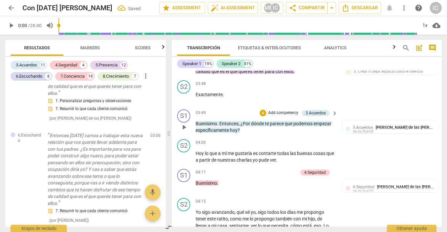
scroll to position [0, 0]
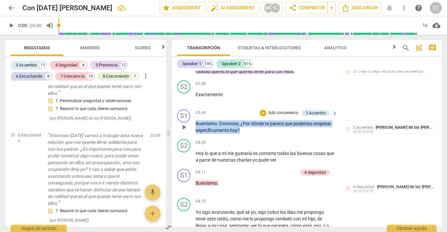
drag, startPoint x: 251, startPoint y: 125, endPoint x: 190, endPoint y: 116, distance: 61.7
click at [190, 116] on div "S1 play_arrow pause 03:49 + Add competency 3.Acuerdos keyboard_arrow_right Buen…" at bounding box center [307, 122] width 270 height 30
click at [283, 110] on p "Add competency" at bounding box center [283, 113] width 31 height 6
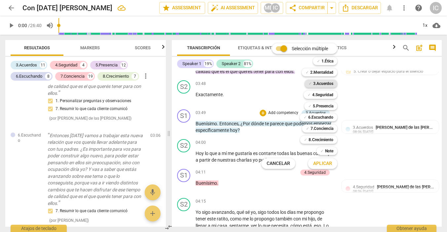
click at [328, 84] on b "3.Acuerdos" at bounding box center [323, 84] width 20 height 8
click at [321, 165] on span "Aplicar" at bounding box center [322, 163] width 19 height 7
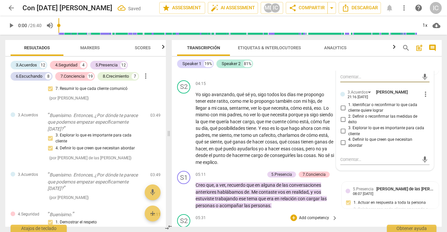
scroll to position [723, 0]
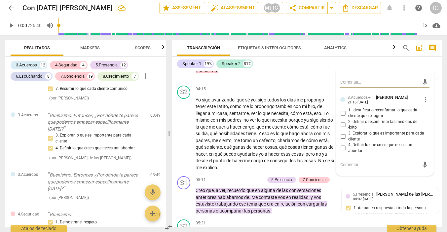
click at [343, 109] on input "1. Identificar o reconfirmar lo que cada cliente quiere lograr" at bounding box center [343, 113] width 11 height 8
checkbox input "true"
click at [341, 144] on input "4. Definir lo que creen que necesitan abordar" at bounding box center [343, 148] width 11 height 8
checkbox input "true"
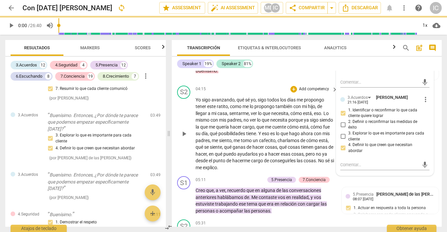
click at [270, 86] on div "04:15 + Add competency keyboard_arrow_right Yo sigo avanzando , qué sé yo , sig…" at bounding box center [267, 129] width 143 height 86
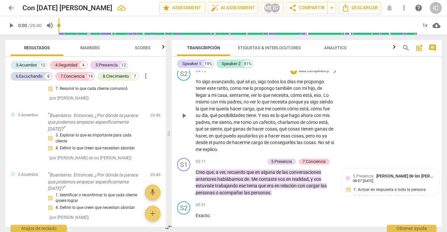
scroll to position [749, 0]
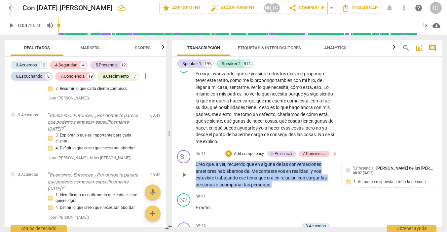
drag, startPoint x: 279, startPoint y: 176, endPoint x: 194, endPoint y: 149, distance: 89.6
click at [194, 149] on div "S1 play_arrow pause 05:11 + Add competency 5.Presencia 7.Conciencia keyboard_ar…" at bounding box center [307, 168] width 270 height 43
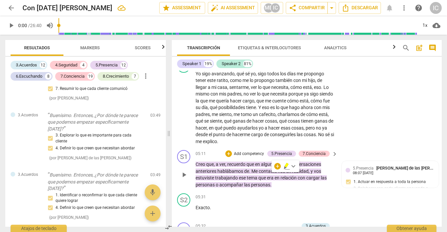
click at [242, 151] on p "Add competency" at bounding box center [248, 154] width 31 height 6
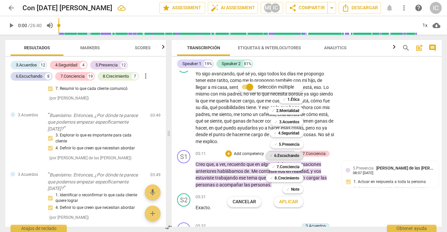
click at [286, 156] on b "6.Escuchando" at bounding box center [286, 156] width 25 height 8
click at [291, 201] on span "Aplicar" at bounding box center [288, 201] width 19 height 7
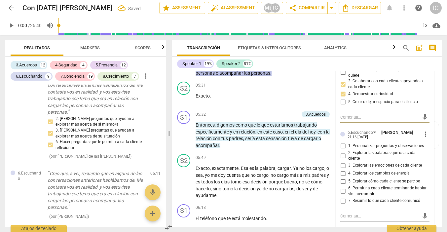
scroll to position [870, 0]
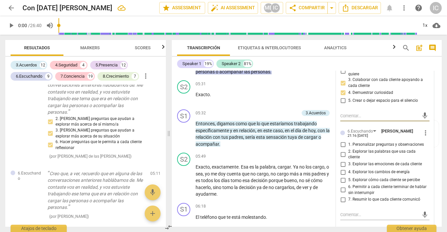
click at [343, 150] on input "2. Explorar las palabras que usa cada cliente" at bounding box center [343, 154] width 11 height 8
checkbox input "true"
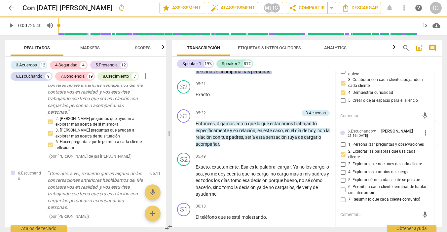
click at [341, 160] on input "3. Explorar las emociones de cada cliente" at bounding box center [343, 164] width 11 height 8
checkbox input "true"
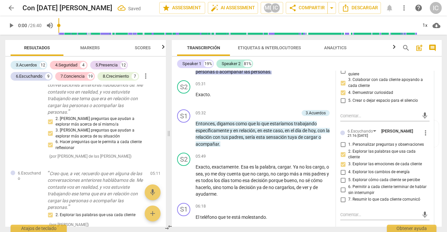
scroll to position [0, 0]
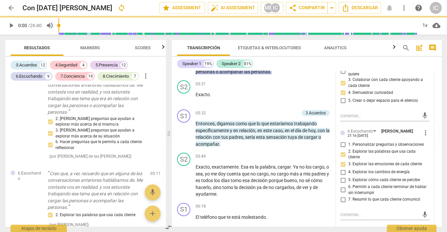
click at [343, 176] on input "5. Explorar cómo cada cliente se percibe" at bounding box center [343, 180] width 11 height 8
checkbox input "true"
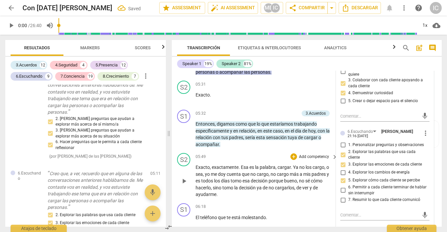
click at [249, 188] on div "S2 play_arrow pause 05:49 + Add competency keyboard_arrow_right Exacto , exacta…" at bounding box center [307, 175] width 270 height 50
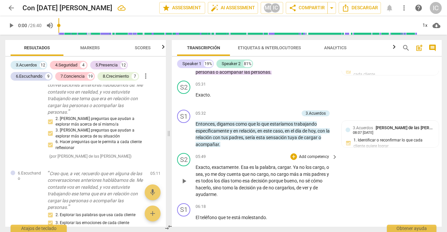
scroll to position [0, 0]
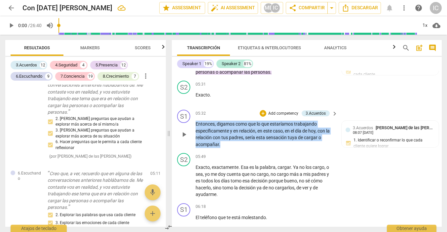
drag, startPoint x: 240, startPoint y: 137, endPoint x: 188, endPoint y: 113, distance: 57.9
click at [188, 113] on div "S1 play_arrow pause 05:32 + Add competency 3.Acuerdos keyboard_arrow_right Ento…" at bounding box center [307, 128] width 270 height 43
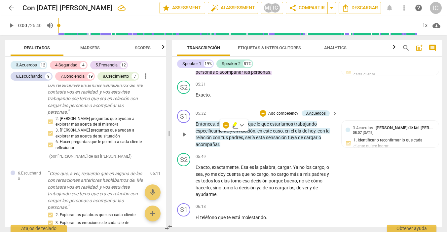
click at [273, 110] on div "+ Add competency" at bounding box center [279, 113] width 39 height 7
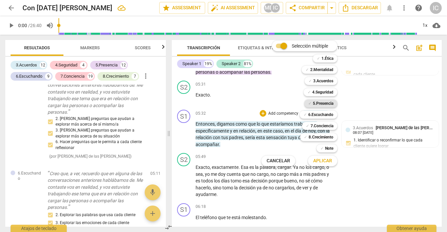
click at [326, 104] on b "5.Presencia" at bounding box center [323, 103] width 20 height 8
click at [322, 162] on span "Aplicar" at bounding box center [322, 161] width 19 height 7
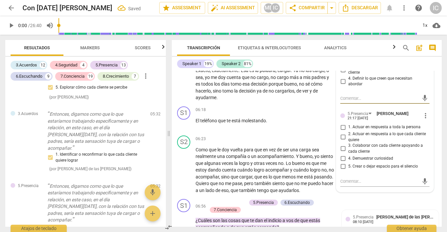
scroll to position [972, 0]
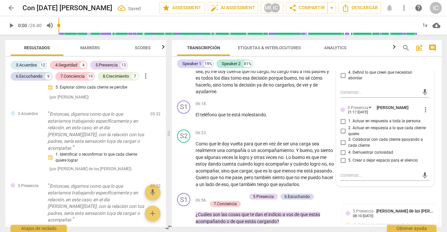
click at [357, 150] on span "4. Demuestrar curiosidad" at bounding box center [370, 153] width 45 height 6
click at [348, 148] on input "4. Demuestrar curiosidad" at bounding box center [343, 152] width 11 height 8
checkbox input "true"
click at [356, 137] on span "3. Colaborar con cada cliente apoyando a cada cliente" at bounding box center [387, 143] width 79 height 12
click at [348, 139] on input "3. Colaborar con cada cliente apoyando a cada cliente" at bounding box center [343, 143] width 11 height 8
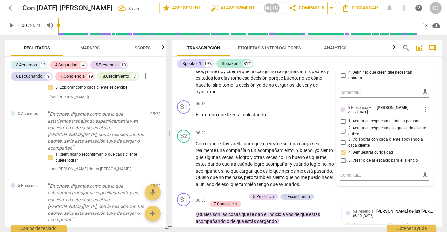
checkbox input "true"
click at [285, 111] on div "06:18 + Add competency keyboard_arrow_right El teléfono que te está molestando ." at bounding box center [267, 112] width 143 height 24
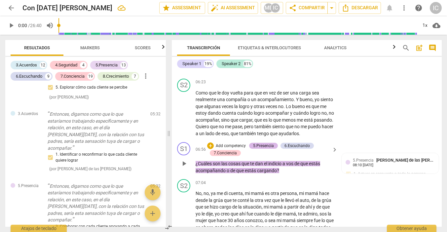
scroll to position [1024, 0]
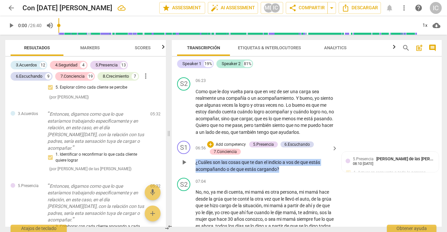
drag, startPoint x: 288, startPoint y: 162, endPoint x: 204, endPoint y: 153, distance: 83.8
click at [204, 153] on div "06:56 + Add competency 5.Presencia 6.Escuchando 7.Conciencia keyboard_arrow_rig…" at bounding box center [267, 157] width 143 height 32
click at [232, 142] on p "Add competency" at bounding box center [230, 145] width 31 height 6
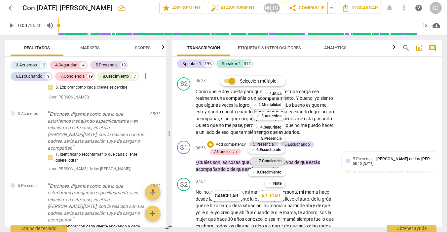
click at [279, 163] on b "7.Conciencia" at bounding box center [270, 161] width 23 height 8
click at [273, 196] on span "Aplicar" at bounding box center [270, 196] width 19 height 7
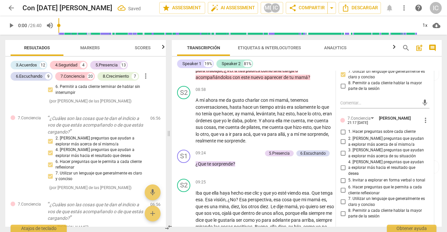
scroll to position [1375, 0]
click at [357, 184] on span "6. Hacer preguntas que le permita a cada cliente reflexionar" at bounding box center [387, 190] width 79 height 12
click at [348, 186] on input "6. Hacer preguntas que le permita a cada cliente reflexionar" at bounding box center [343, 190] width 11 height 8
checkbox input "true"
click at [344, 149] on input "3. [PERSON_NAME] preguntas que ayudan a explorar más acerca de su situación" at bounding box center [343, 153] width 11 height 8
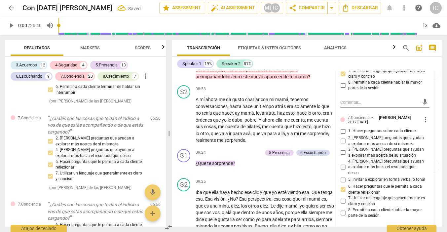
checkbox input "true"
click at [344, 137] on input "2. [PERSON_NAME] preguntas que ayudan a explorar más acerca de sí mismo/a" at bounding box center [343, 141] width 11 height 8
checkbox input "true"
click at [262, 162] on p "¿Que te sorprende ?" at bounding box center [265, 163] width 139 height 7
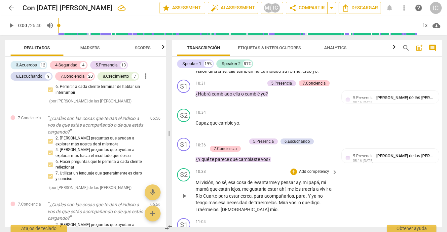
scroll to position [1565, 0]
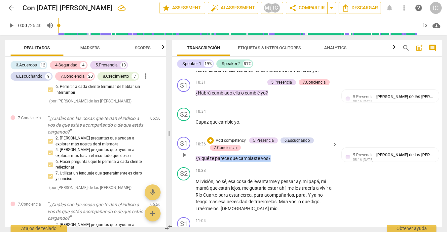
drag, startPoint x: 280, startPoint y: 159, endPoint x: 220, endPoint y: 158, distance: 60.1
click at [220, 158] on p "¿Y qué te parece que cambiaste vos ?" at bounding box center [265, 158] width 139 height 7
click at [232, 140] on p "Add competency" at bounding box center [230, 141] width 31 height 6
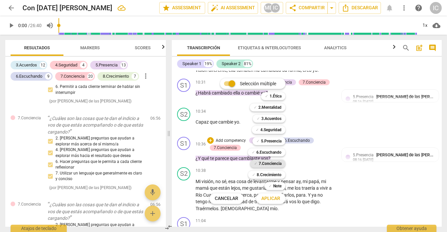
click at [266, 164] on b "7.Conciencia" at bounding box center [270, 164] width 23 height 8
click at [268, 198] on span "Aplicar" at bounding box center [270, 198] width 19 height 7
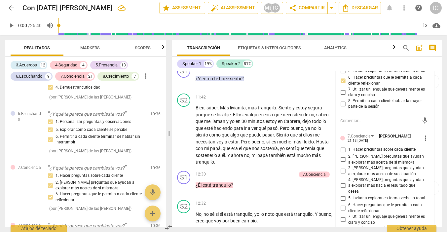
scroll to position [1893, 0]
click at [356, 153] on span "2. [PERSON_NAME] preguntas que ayudan a explorar más acerca de sí mismo/a" at bounding box center [387, 159] width 79 height 12
click at [348, 155] on input "2. [PERSON_NAME] preguntas que ayudan a explorar más acerca de sí mismo/a" at bounding box center [343, 159] width 11 height 8
checkbox input "true"
click at [354, 165] on span "3. [PERSON_NAME] preguntas que ayudan a explorar más acerca de su situación" at bounding box center [387, 171] width 79 height 12
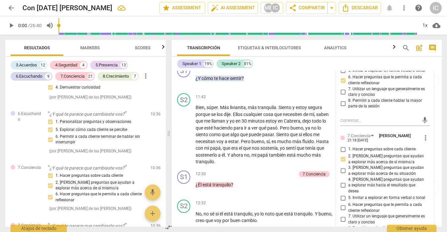
click at [348, 167] on input "3. [PERSON_NAME] preguntas que ayudan a explorar más acerca de su situación" at bounding box center [343, 171] width 11 height 8
checkbox input "true"
click at [344, 204] on input "6. Hacer preguntas que le permita a cada cliente reflexionar" at bounding box center [343, 208] width 11 height 8
checkbox input "true"
click at [253, 190] on div "12:30 + Add competency 7.Conciencia keyboard_arrow_right ¿Él está tranquilo ?" at bounding box center [267, 182] width 143 height 24
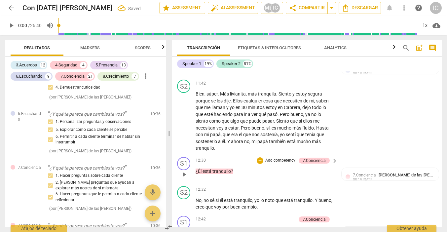
scroll to position [1907, 0]
click at [236, 167] on p "¿Él está tranquilo ?" at bounding box center [265, 170] width 139 height 7
click at [268, 159] on p "Add competency" at bounding box center [280, 160] width 31 height 6
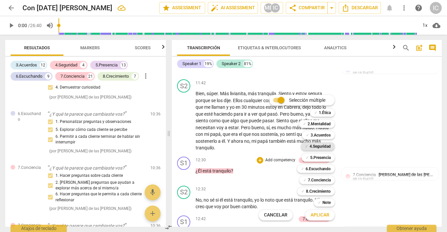
click at [313, 148] on b "4.Seguridad" at bounding box center [319, 146] width 21 height 8
click at [321, 218] on span "Aplicar" at bounding box center [319, 215] width 19 height 7
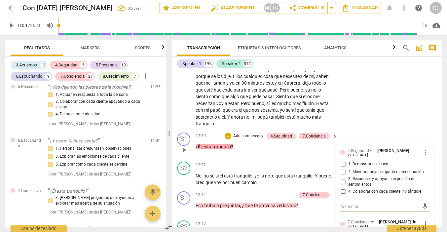
scroll to position [1932, 0]
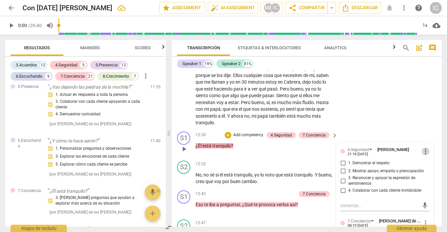
click at [424, 151] on span "more_vert" at bounding box center [425, 151] width 8 height 8
click at [429, 161] on li "Borrar" at bounding box center [430, 161] width 23 height 13
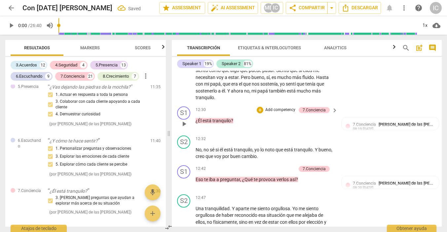
scroll to position [1958, 0]
click at [274, 165] on p "Add competency" at bounding box center [280, 168] width 31 height 6
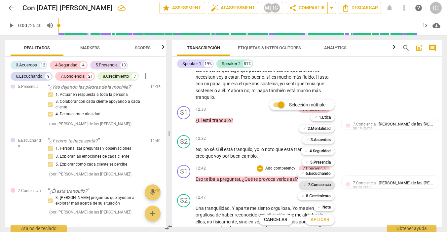
click at [312, 187] on b "7.Conciencia" at bounding box center [319, 185] width 23 height 8
click at [325, 221] on span "Aplicar" at bounding box center [319, 219] width 19 height 7
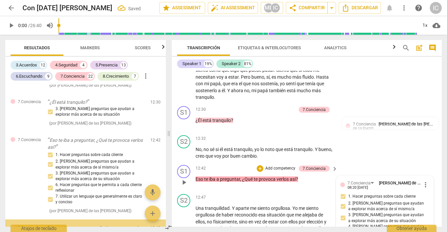
scroll to position [2093, 0]
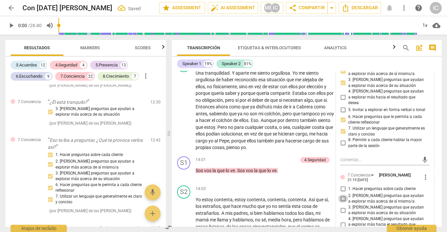
drag, startPoint x: 342, startPoint y: 185, endPoint x: 341, endPoint y: 179, distance: 6.3
click at [342, 195] on input "2. [PERSON_NAME] preguntas que ayudan a explorar más acerca de sí mismo/a" at bounding box center [343, 199] width 11 height 8
checkbox input "true"
click at [342, 185] on input "1. Hacer preguntas sobre cada cliente" at bounding box center [343, 189] width 11 height 8
checkbox input "true"
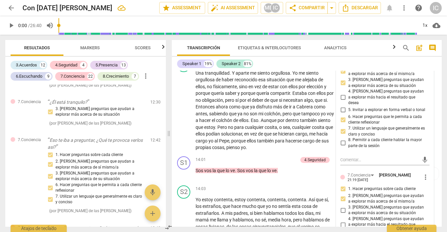
click at [343, 206] on input "3. [PERSON_NAME] preguntas que ayudan a explorar más acerca de su situación" at bounding box center [343, 210] width 11 height 8
checkbox input "true"
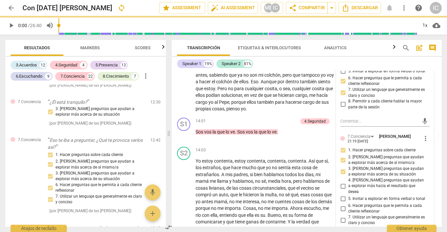
click at [342, 204] on input "6. Hacer preguntas que le permita a cada cliente reflexionar" at bounding box center [343, 208] width 11 height 8
checkbox input "true"
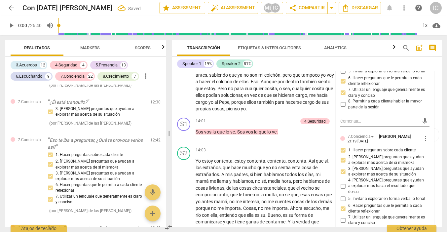
scroll to position [2132, 0]
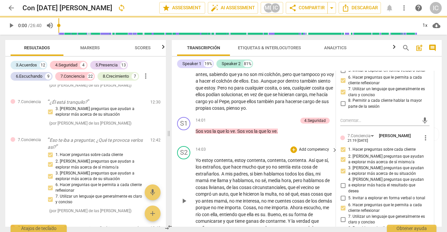
click at [247, 143] on div "S2 play_arrow pause 14:03 + Add competency keyboard_arrow_right Yo estoy conten…" at bounding box center [307, 195] width 270 height 104
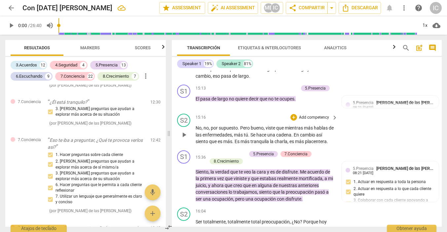
scroll to position [2298, 0]
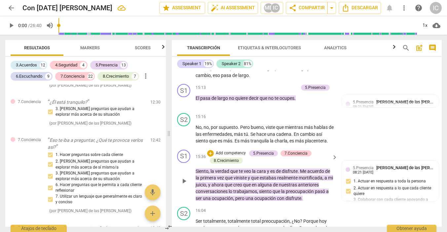
click at [232, 150] on p "Add competency" at bounding box center [230, 153] width 31 height 6
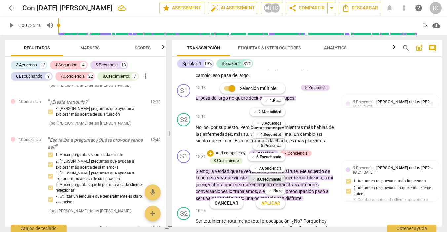
click at [275, 182] on b "8.Сrecimiento" at bounding box center [269, 179] width 25 height 8
click at [275, 205] on span "Aplicar" at bounding box center [270, 203] width 19 height 7
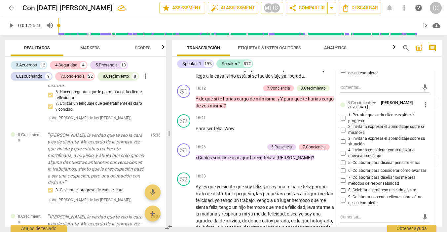
scroll to position [2705, 0]
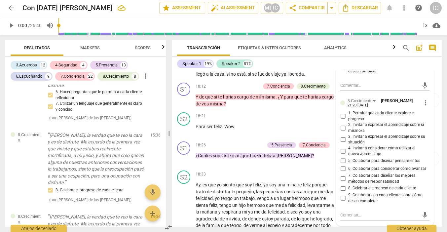
click at [343, 112] on input "1. Permitir que cada cliente explore el progreso" at bounding box center [343, 116] width 11 height 8
checkbox input "true"
click at [343, 124] on input "2. Invitar a expresar el aprendizaje sobre sí mismo/a" at bounding box center [343, 128] width 11 height 8
checkbox input "true"
click at [344, 135] on input "3. Invitar a expresar el aprendizaje sobre su situación" at bounding box center [343, 139] width 11 height 8
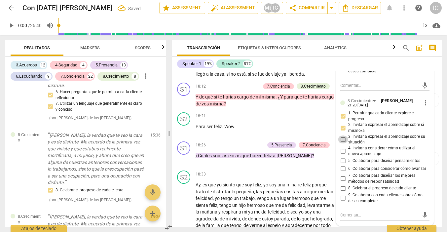
checkbox input "true"
click at [342, 157] on input "5. Colaborar para diseñar pensamientos" at bounding box center [343, 161] width 11 height 8
checkbox input "true"
click at [343, 175] on input "7. Colaborar para diseñar los mejores métodos de responsabilidad" at bounding box center [343, 179] width 11 height 8
checkbox input "true"
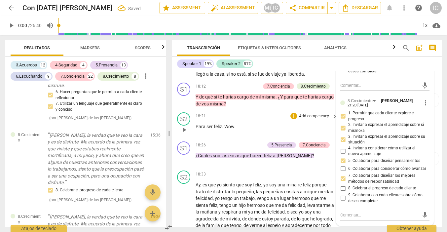
click at [258, 112] on div "18:21 + Add competency keyboard_arrow_right" at bounding box center [267, 115] width 143 height 7
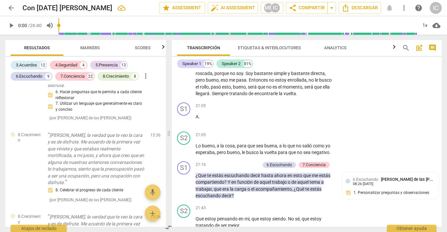
scroll to position [2959, 0]
click at [247, 161] on p "Add competency" at bounding box center [244, 164] width 31 height 6
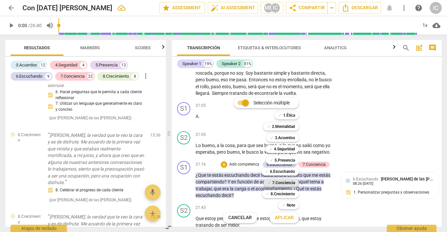
click at [289, 183] on b "7.Conciencia" at bounding box center [283, 183] width 23 height 8
click at [290, 218] on span "Aplicar" at bounding box center [284, 217] width 19 height 7
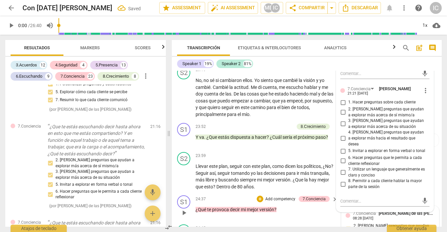
scroll to position [3274, 0]
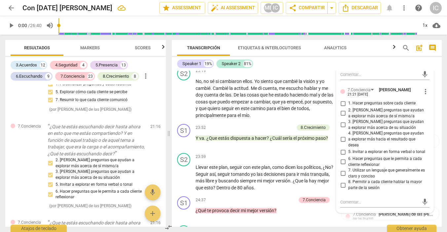
click at [357, 156] on span "6. Hacer preguntas que le permita a cada cliente reflexionar" at bounding box center [387, 162] width 79 height 12
click at [348, 158] on input "6. Hacer preguntas que le permita a cada cliente reflexionar" at bounding box center [343, 162] width 11 height 8
checkbox input "true"
click at [344, 148] on input "5. Invitar a explorar en forma verbal o tonal" at bounding box center [343, 152] width 11 height 8
checkbox input "true"
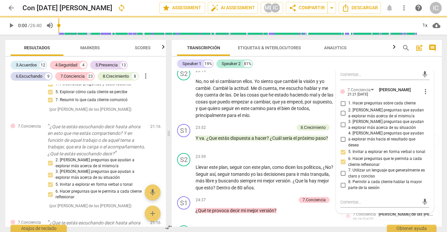
click at [341, 121] on input "3. [PERSON_NAME] preguntas que ayudan a explorar más acerca de su situación" at bounding box center [343, 125] width 11 height 8
checkbox input "true"
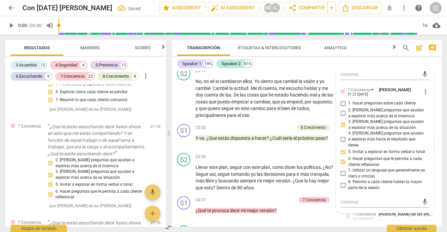
click at [341, 109] on input "2. [PERSON_NAME] preguntas que ayudan a explorar más acerca de sí mismo/a" at bounding box center [343, 113] width 11 height 8
checkbox input "true"
click at [343, 135] on input "4. [PERSON_NAME] preguntas que ayudan a explorar más hacia el resultado que des…" at bounding box center [343, 139] width 11 height 8
checkbox input "true"
click at [235, 153] on div "23:59 + Add competency keyboard_arrow_right" at bounding box center [267, 156] width 143 height 7
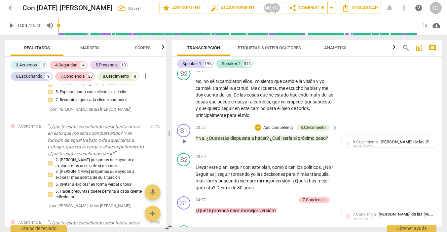
click at [283, 125] on p "Add competency" at bounding box center [278, 128] width 31 height 6
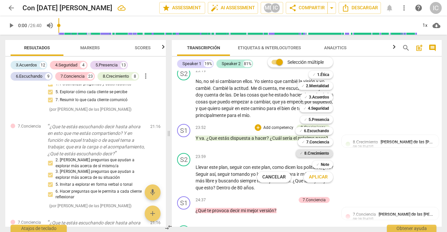
click at [318, 155] on b "8.Сrecimiento" at bounding box center [316, 153] width 25 height 8
click at [323, 178] on span "Aplicar" at bounding box center [318, 177] width 19 height 7
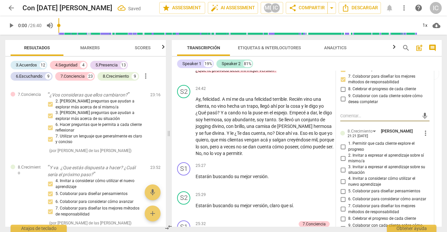
scroll to position [3417, 0]
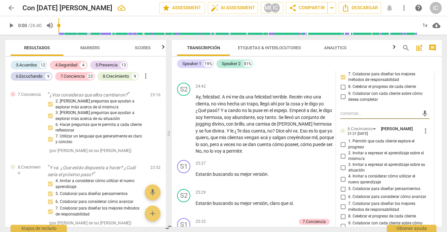
click at [342, 140] on input "1. Permitir que cada cliente explore el progreso" at bounding box center [343, 144] width 11 height 8
checkbox input "true"
click at [343, 185] on input "5. Colaborar para diseñar pensamientos" at bounding box center [343, 189] width 11 height 8
checkbox input "true"
click at [354, 194] on span "6. Colaborar para considerar cómo avanzar" at bounding box center [387, 197] width 78 height 6
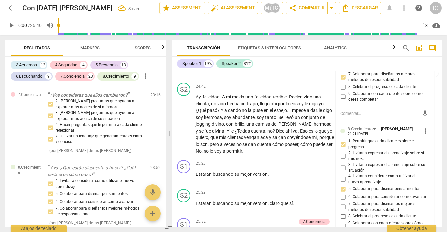
click at [348, 193] on input "6. Colaborar para considerar cómo avanzar" at bounding box center [343, 197] width 11 height 8
checkbox input "true"
click at [287, 171] on div "25:27 + Add competency keyboard_arrow_right Estarán buscando su mejor versión ." at bounding box center [267, 172] width 143 height 24
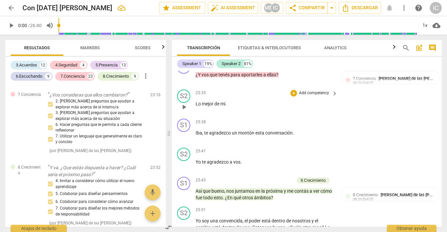
scroll to position [3578, 0]
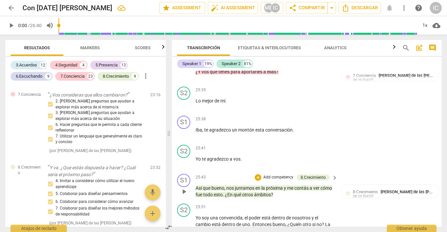
click at [276, 174] on p "Add competency" at bounding box center [278, 177] width 31 height 6
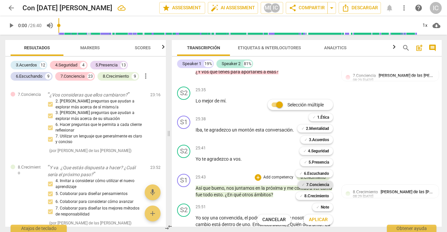
click at [315, 186] on b "7.Conciencia" at bounding box center [317, 185] width 23 height 8
click at [316, 217] on span "Aplicar" at bounding box center [318, 219] width 19 height 7
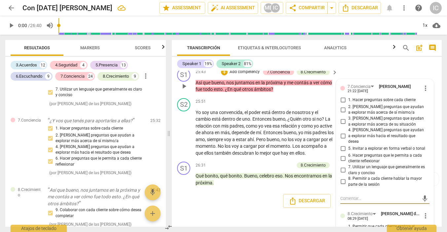
scroll to position [3685, 0]
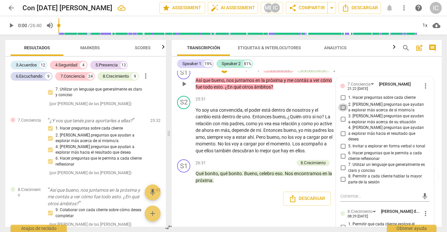
click at [341, 103] on input "2. [PERSON_NAME] preguntas que ayudan a explorar más acerca de sí mismo/a" at bounding box center [343, 107] width 11 height 8
checkbox input "true"
click at [340, 115] on input "3. [PERSON_NAME] preguntas que ayudan a explorar más acerca de su situación" at bounding box center [343, 119] width 11 height 8
checkbox input "true"
click at [341, 152] on input "6. Hacer preguntas que le permita a cada cliente reflexionar" at bounding box center [343, 156] width 11 height 8
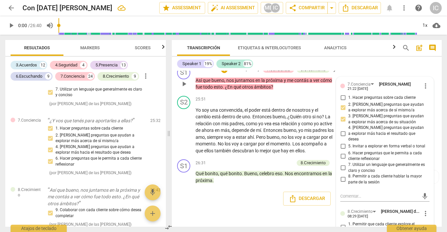
checkbox input "true"
click at [252, 191] on div "Descargar" at bounding box center [307, 198] width 270 height 24
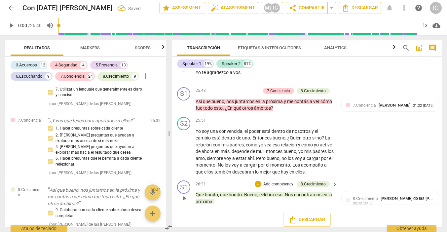
scroll to position [0, 0]
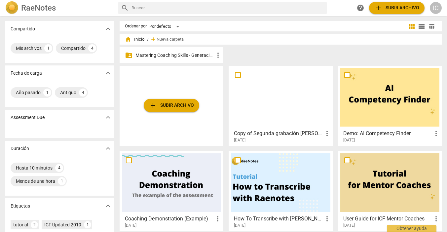
click at [181, 55] on p "Mastering Coaching Skills - Generación 31" at bounding box center [174, 55] width 79 height 7
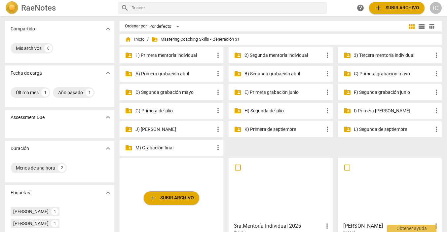
click at [280, 129] on p "K) Primera de septiembre" at bounding box center [283, 129] width 79 height 7
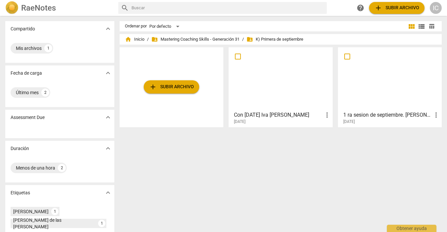
click at [283, 88] on div at bounding box center [280, 79] width 99 height 58
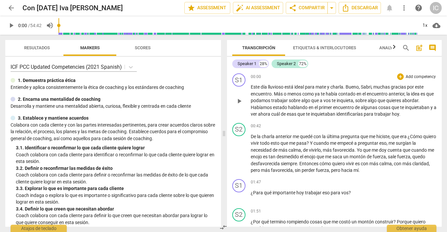
click at [356, 80] on div "00:00 + Add competency keyboard_arrow_right Este día lluvioso está ideal para m…" at bounding box center [344, 95] width 186 height 44
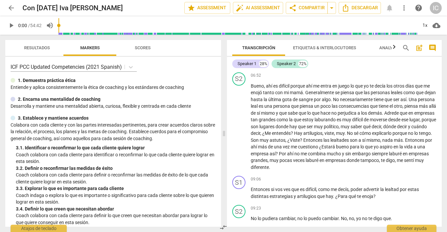
scroll to position [554, 0]
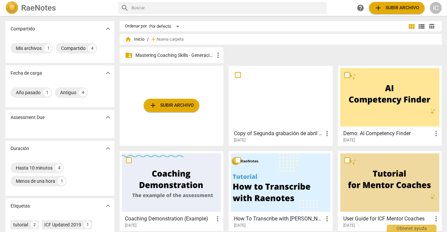
click at [183, 54] on p "Mastering Coaching Skills - Generación 31" at bounding box center [174, 55] width 79 height 7
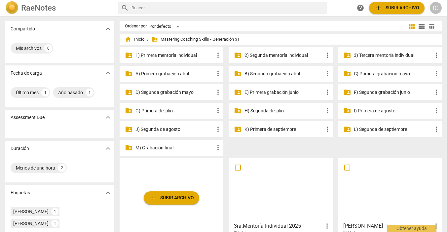
click at [277, 125] on div "folder_shared K) Primera de septiembre more_vert" at bounding box center [281, 129] width 104 height 16
click at [277, 130] on p "K) Primera de septiembre" at bounding box center [283, 129] width 79 height 7
